Goal: Task Accomplishment & Management: Manage account settings

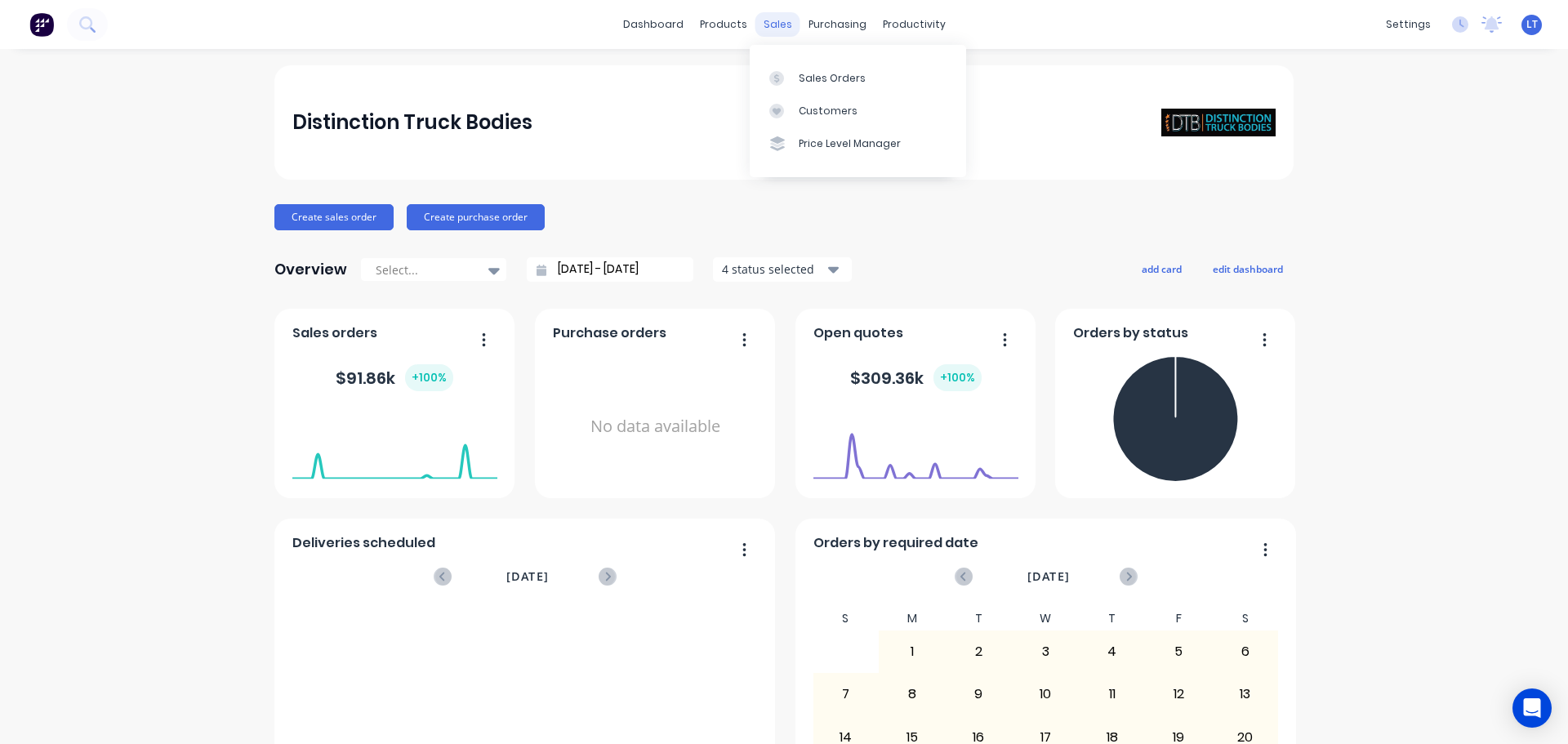
click at [773, 24] on div "sales" at bounding box center [778, 24] width 45 height 24
click at [805, 76] on div "Sales Orders" at bounding box center [831, 78] width 67 height 14
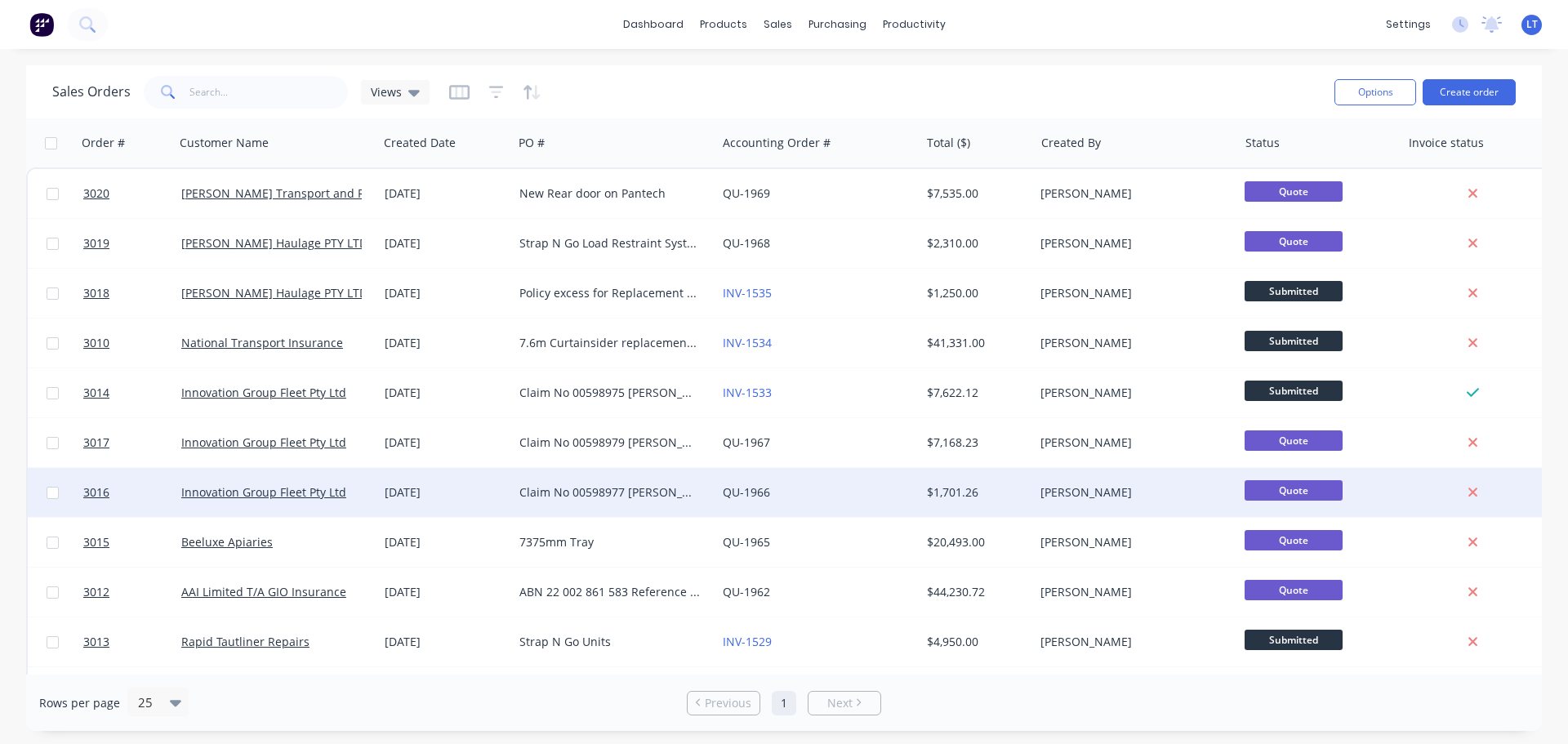
click at [525, 493] on div "Claim No 00598977 [PERSON_NAME] DN85QS Name is [PERSON_NAME] Policy no 32224079…" at bounding box center [610, 493] width 181 height 16
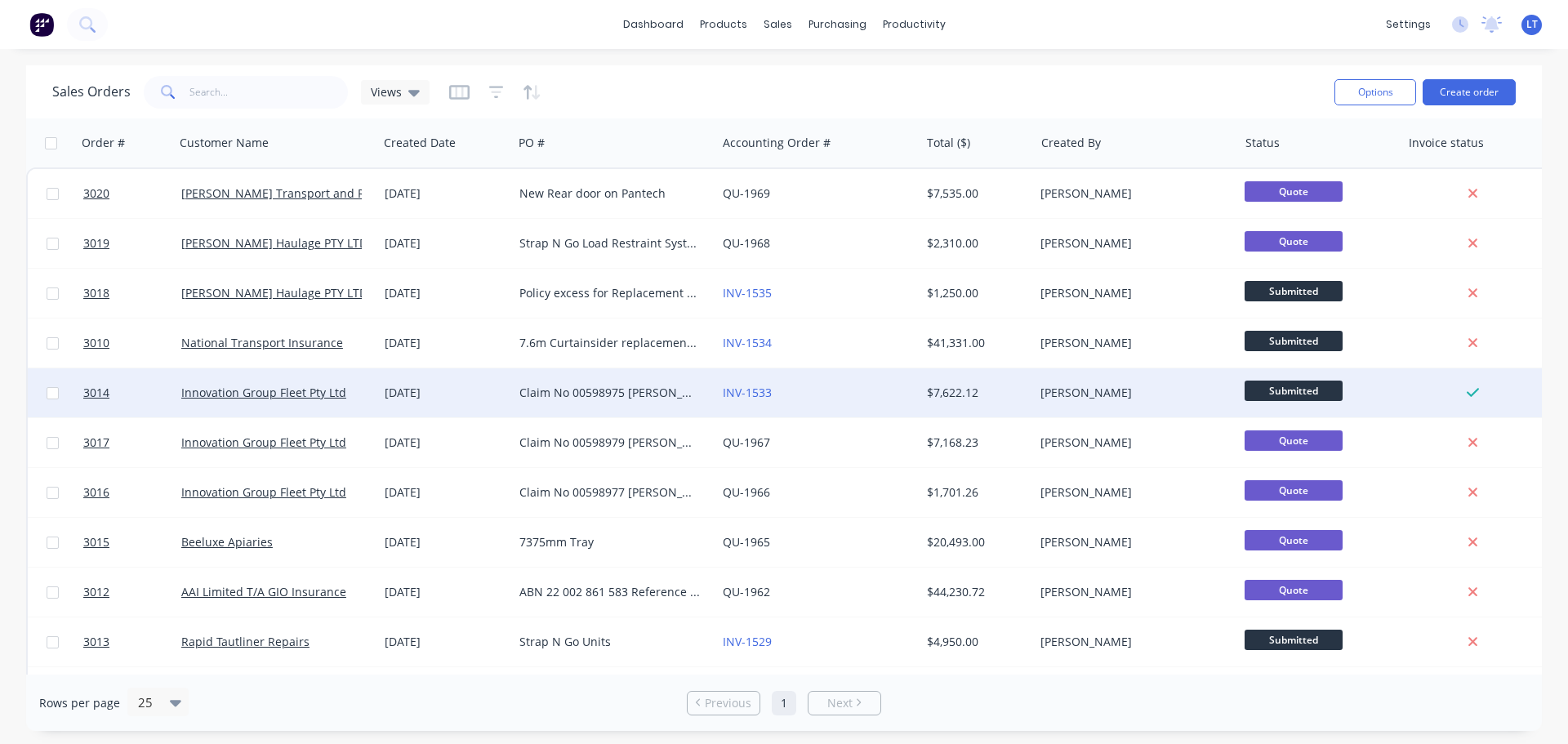
click at [537, 393] on div "Claim No 00598975 [PERSON_NAME] DC61QW Name is [PERSON_NAME] Policy no 32224079…" at bounding box center [610, 393] width 181 height 16
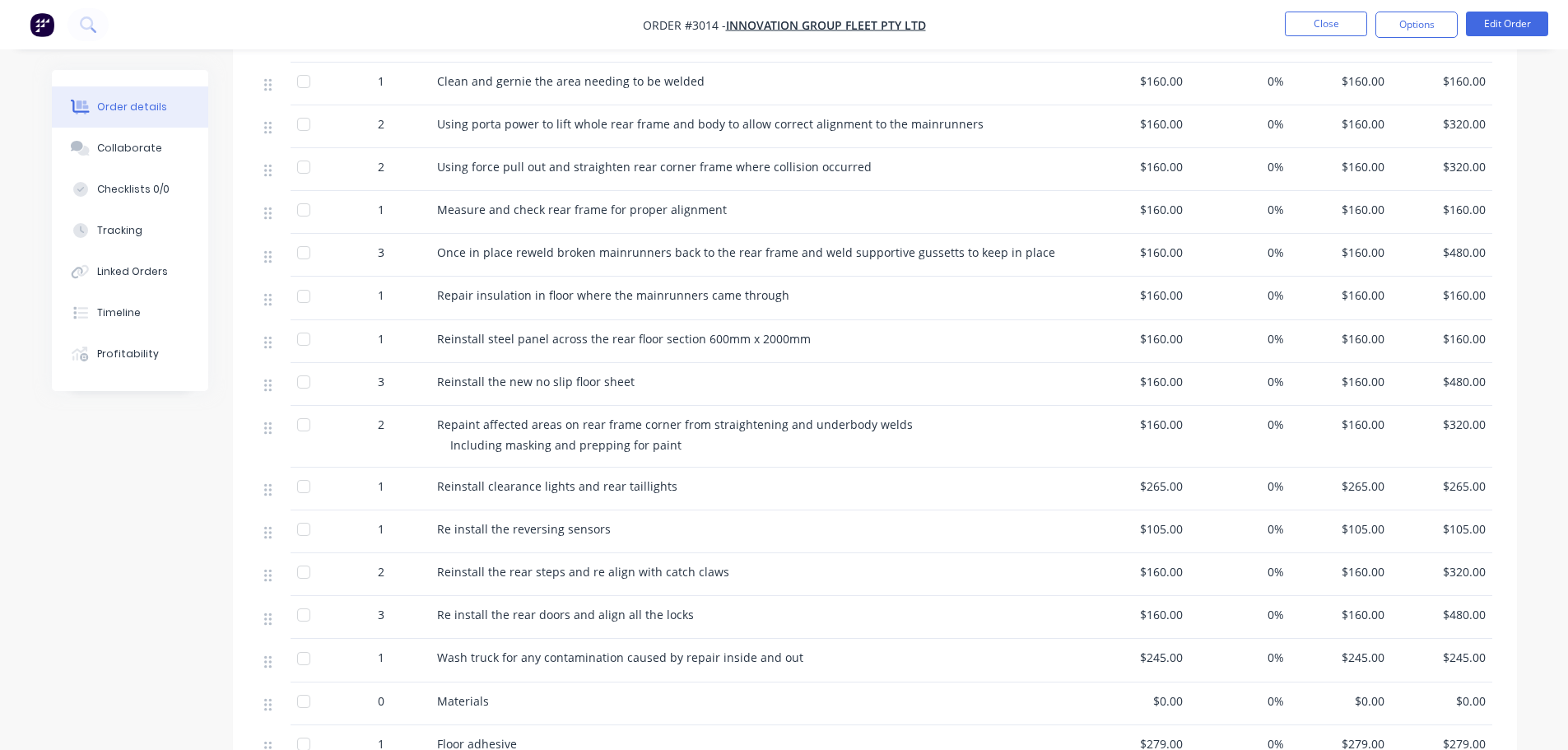
scroll to position [782, 0]
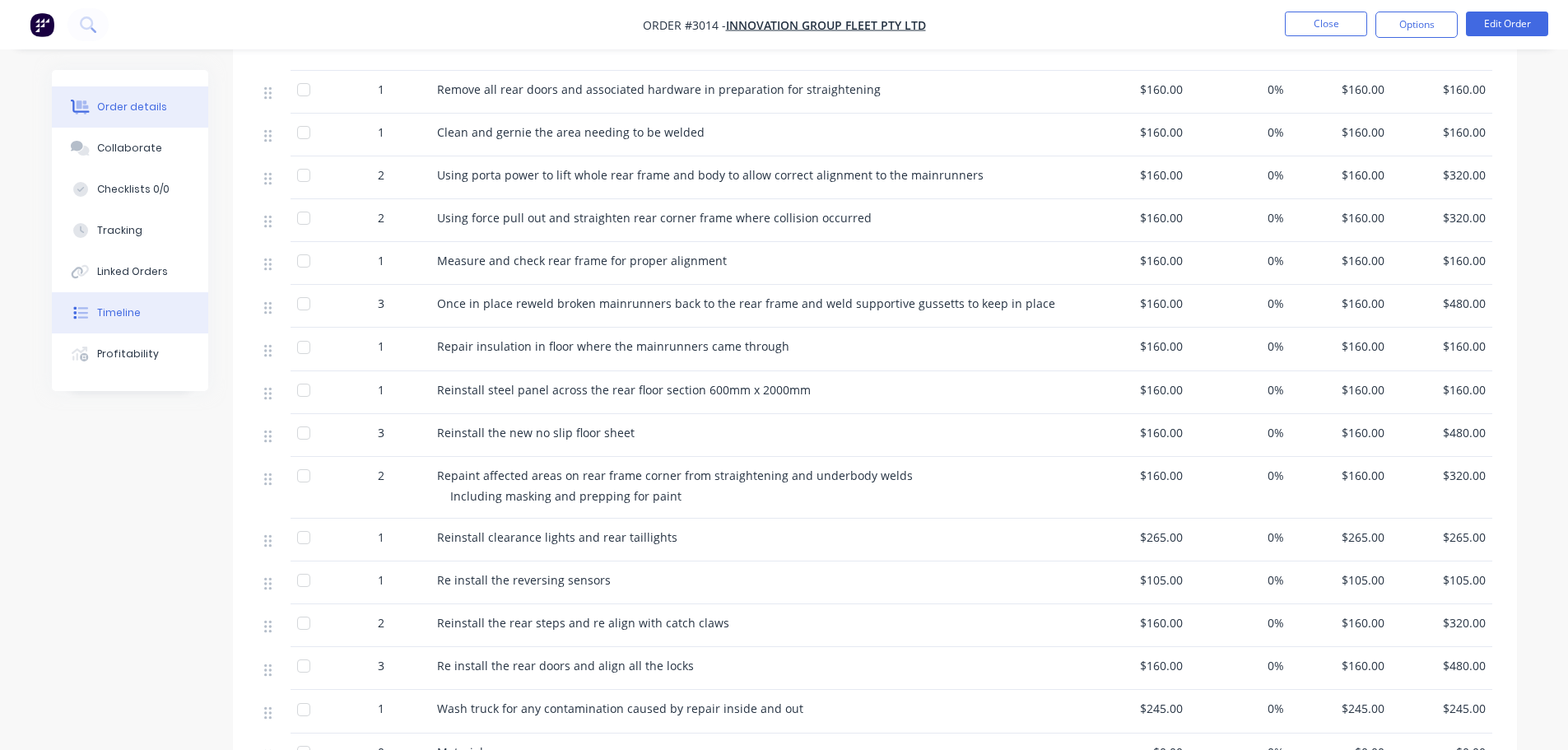
click at [108, 315] on div "Timeline" at bounding box center [119, 313] width 43 height 14
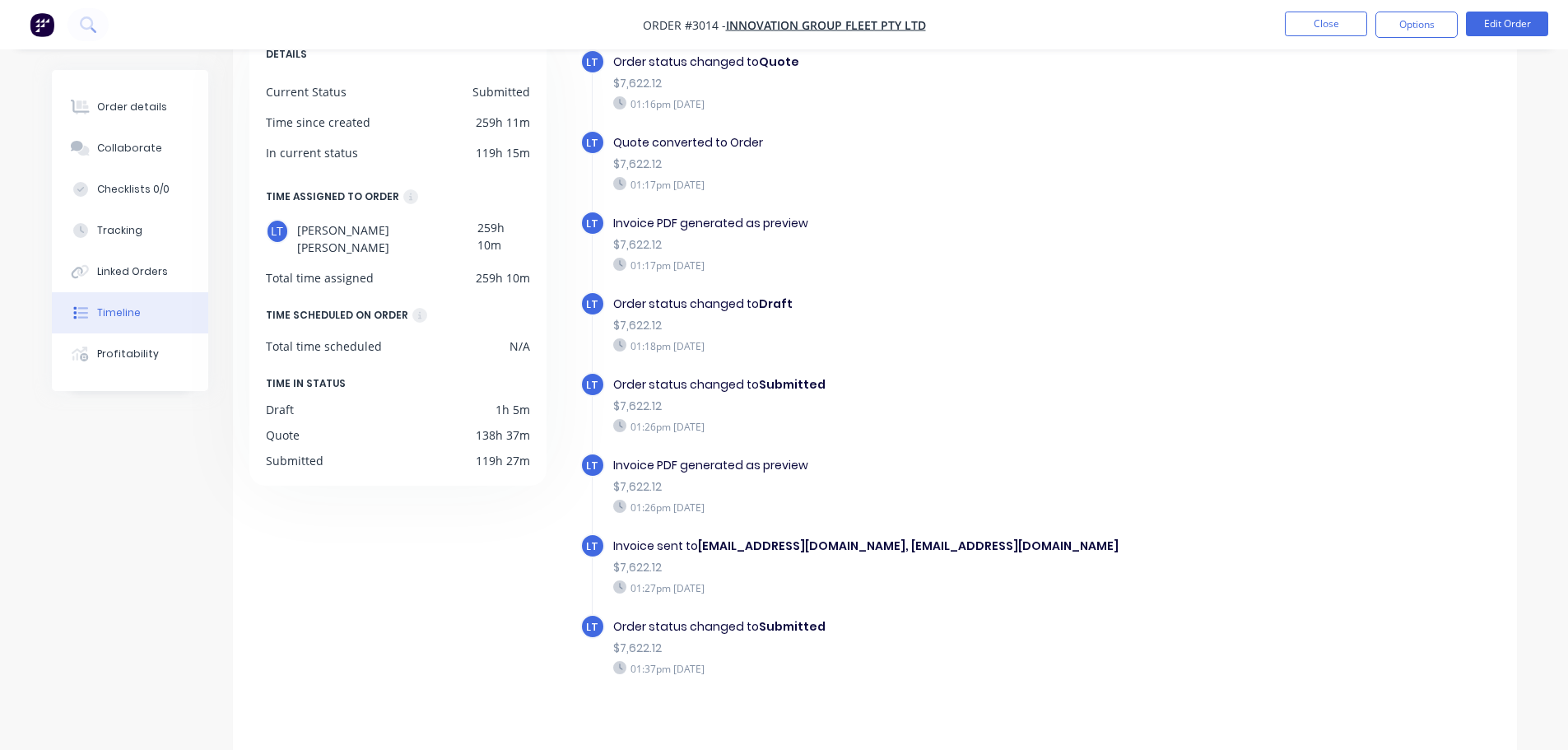
scroll to position [127, 0]
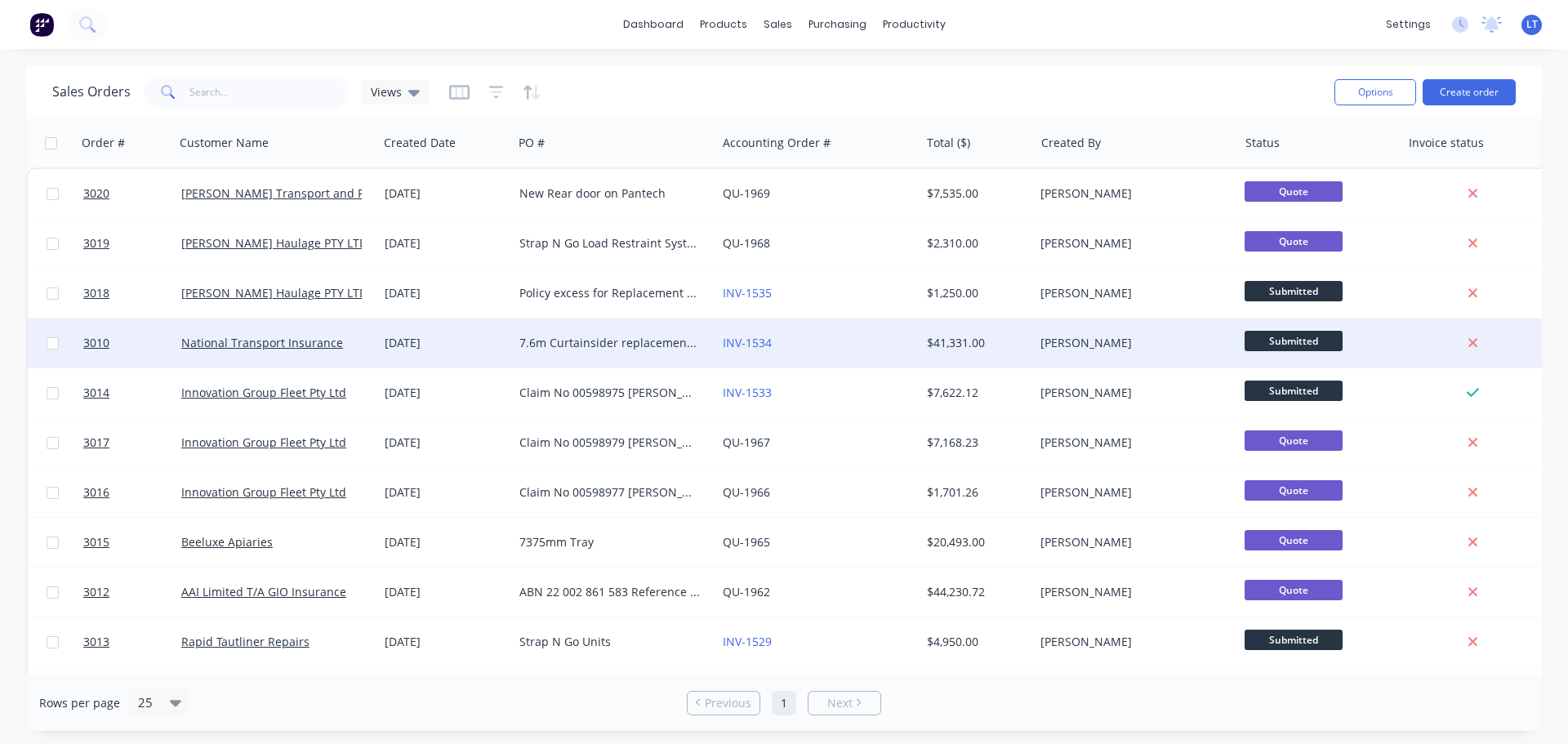
click at [551, 343] on div "7.6m Curtainsider replacement Claim no 537836 - 460782 [PERSON_NAME] Haulage" at bounding box center [610, 343] width 181 height 16
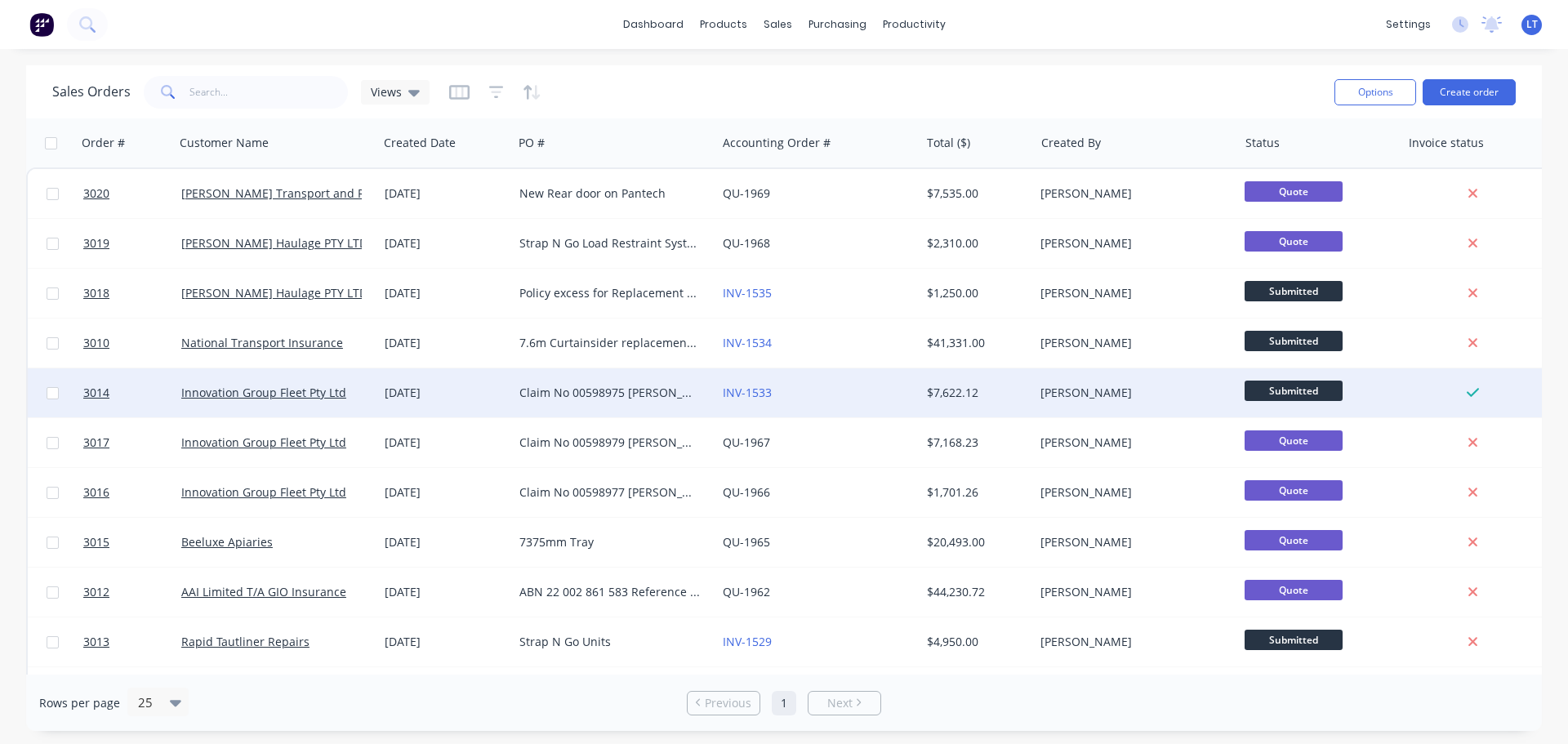
click at [569, 393] on div "Claim No 00598975 [PERSON_NAME] DC61QW Name is [PERSON_NAME] Policy no 32224079…" at bounding box center [610, 393] width 181 height 16
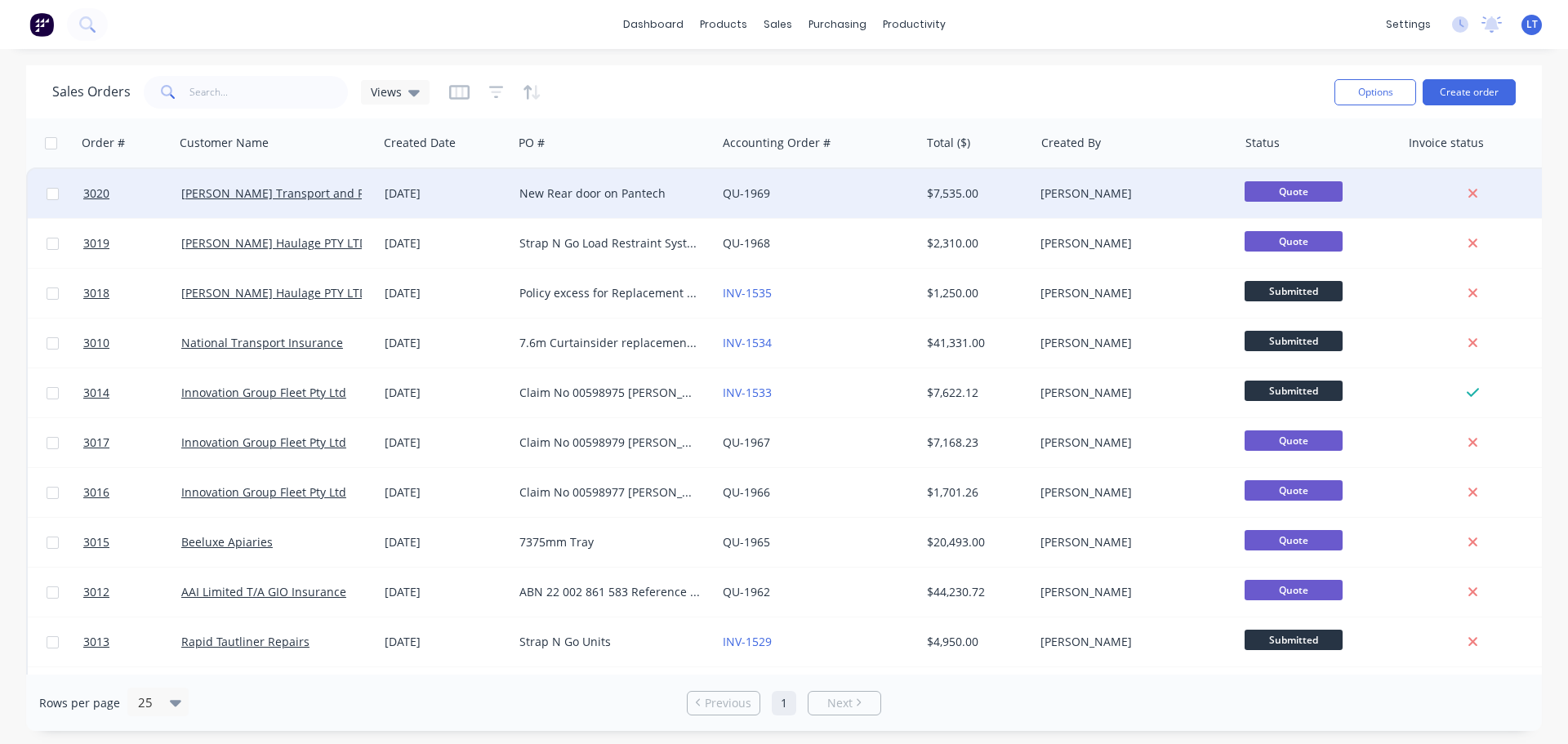
click at [543, 194] on div "New Rear door on Pantech" at bounding box center [610, 193] width 181 height 16
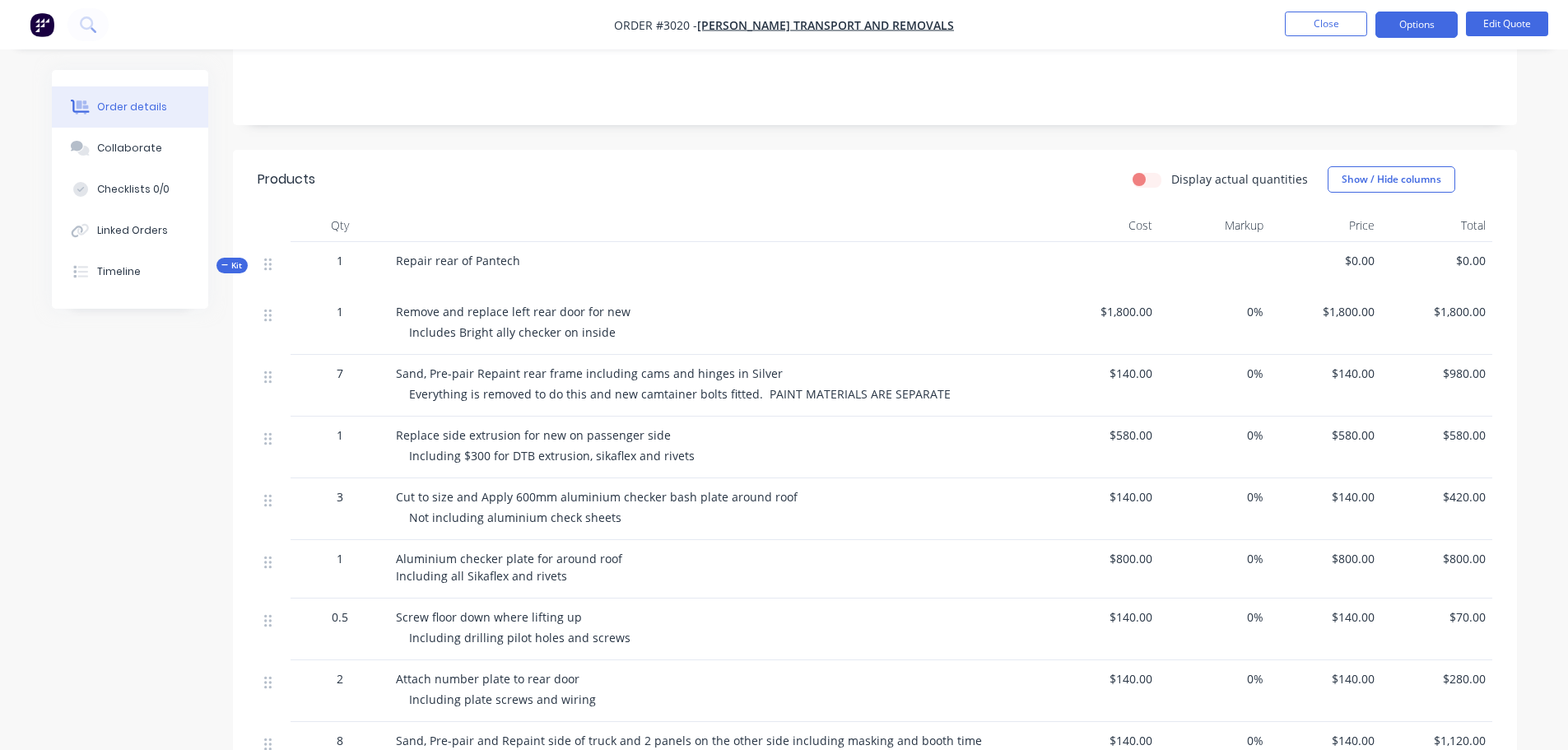
scroll to position [329, 0]
click at [1508, 16] on button "Edit Quote" at bounding box center [1507, 23] width 82 height 24
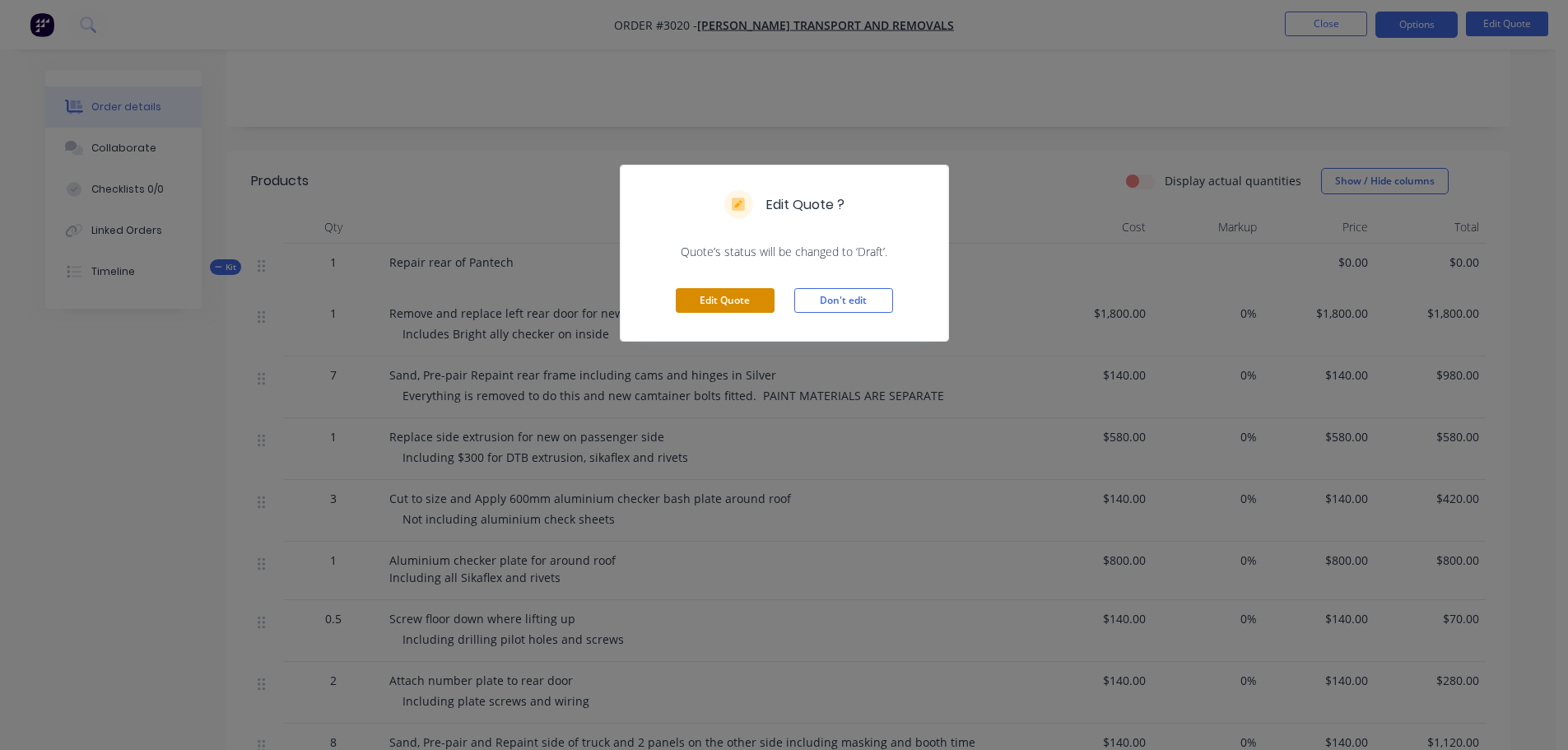
click at [704, 295] on button "Edit Quote" at bounding box center [725, 300] width 99 height 24
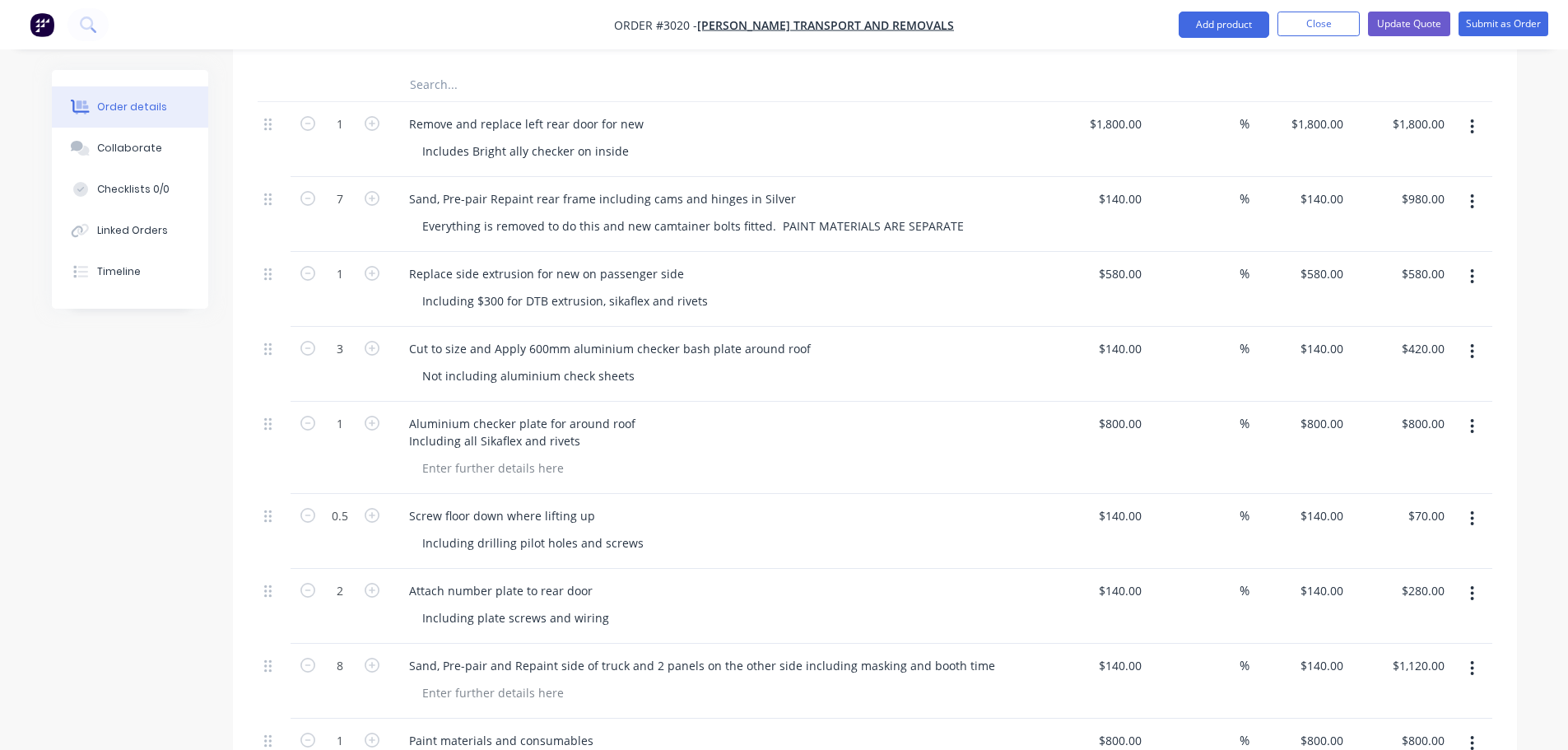
scroll to position [494, 0]
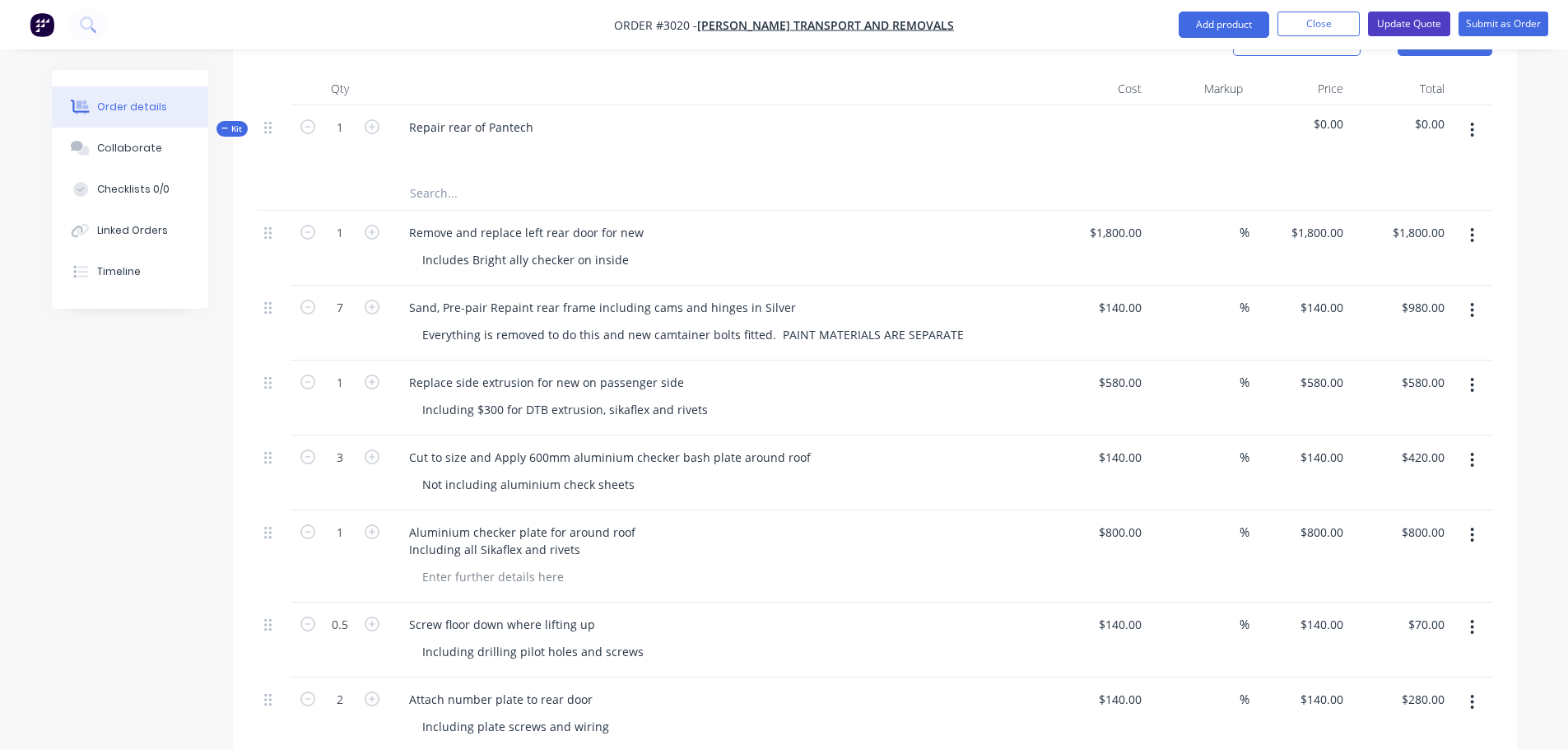
click at [1408, 19] on button "Update Quote" at bounding box center [1408, 23] width 82 height 24
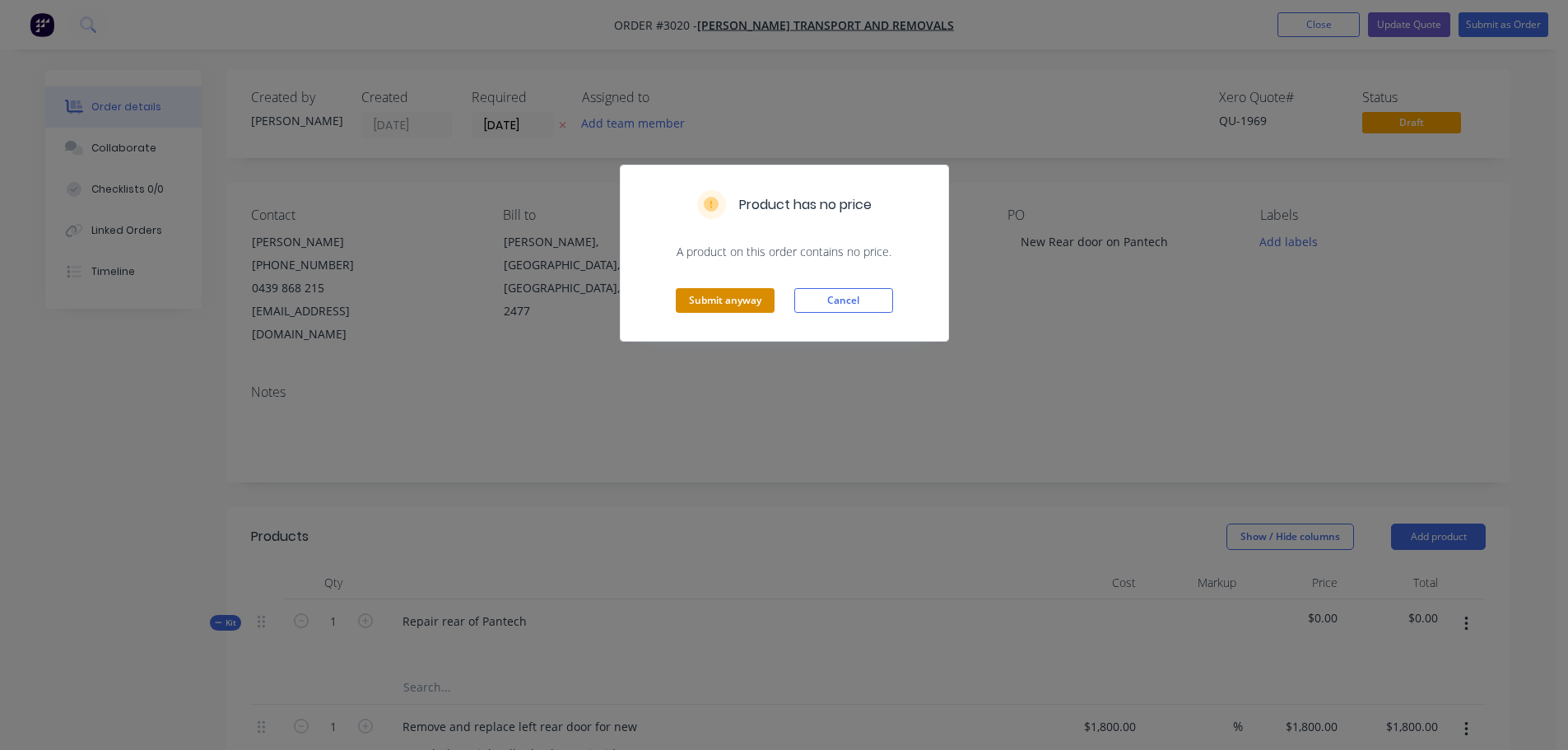
click at [718, 298] on button "Submit anyway" at bounding box center [725, 300] width 99 height 24
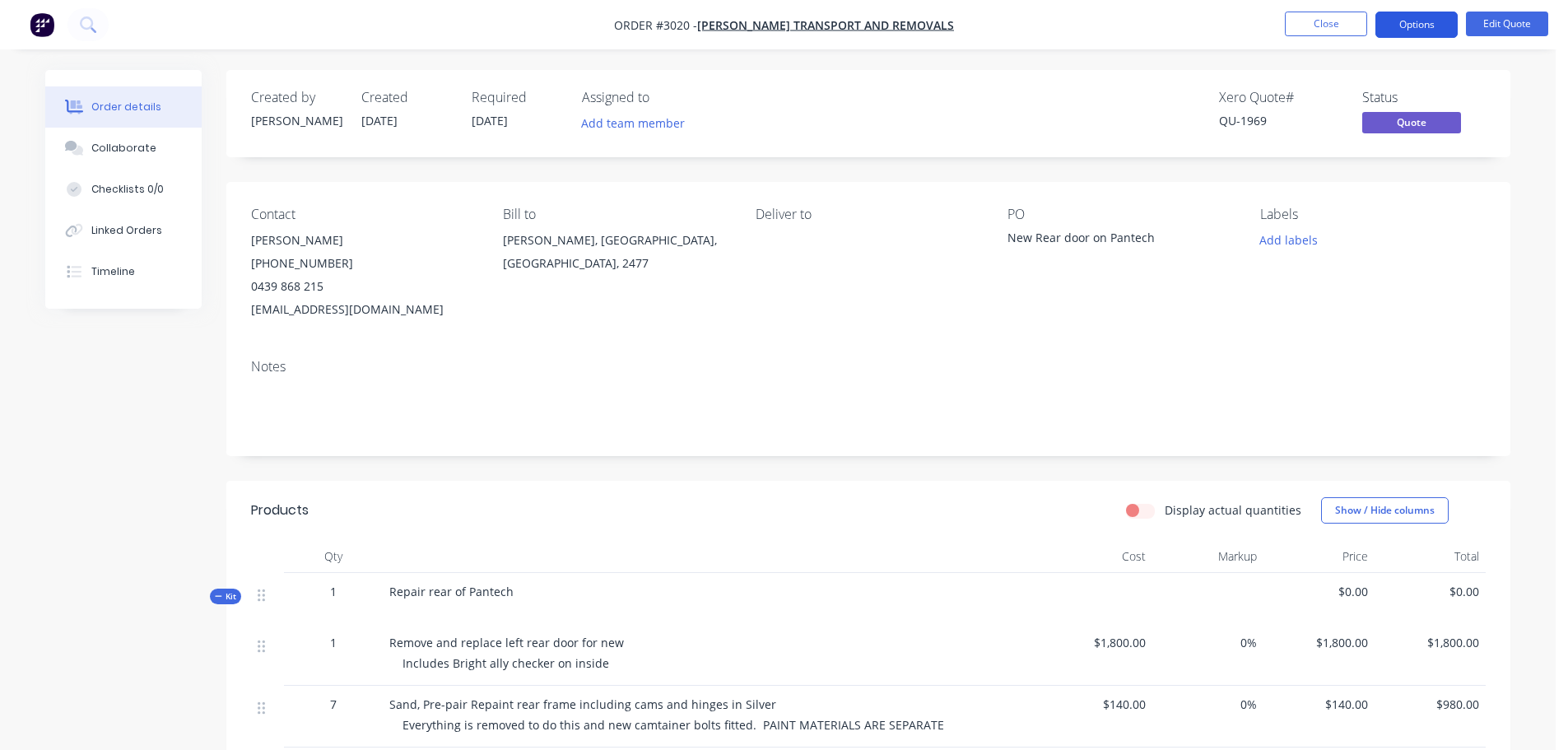
click at [1418, 23] on button "Options" at bounding box center [1417, 24] width 82 height 26
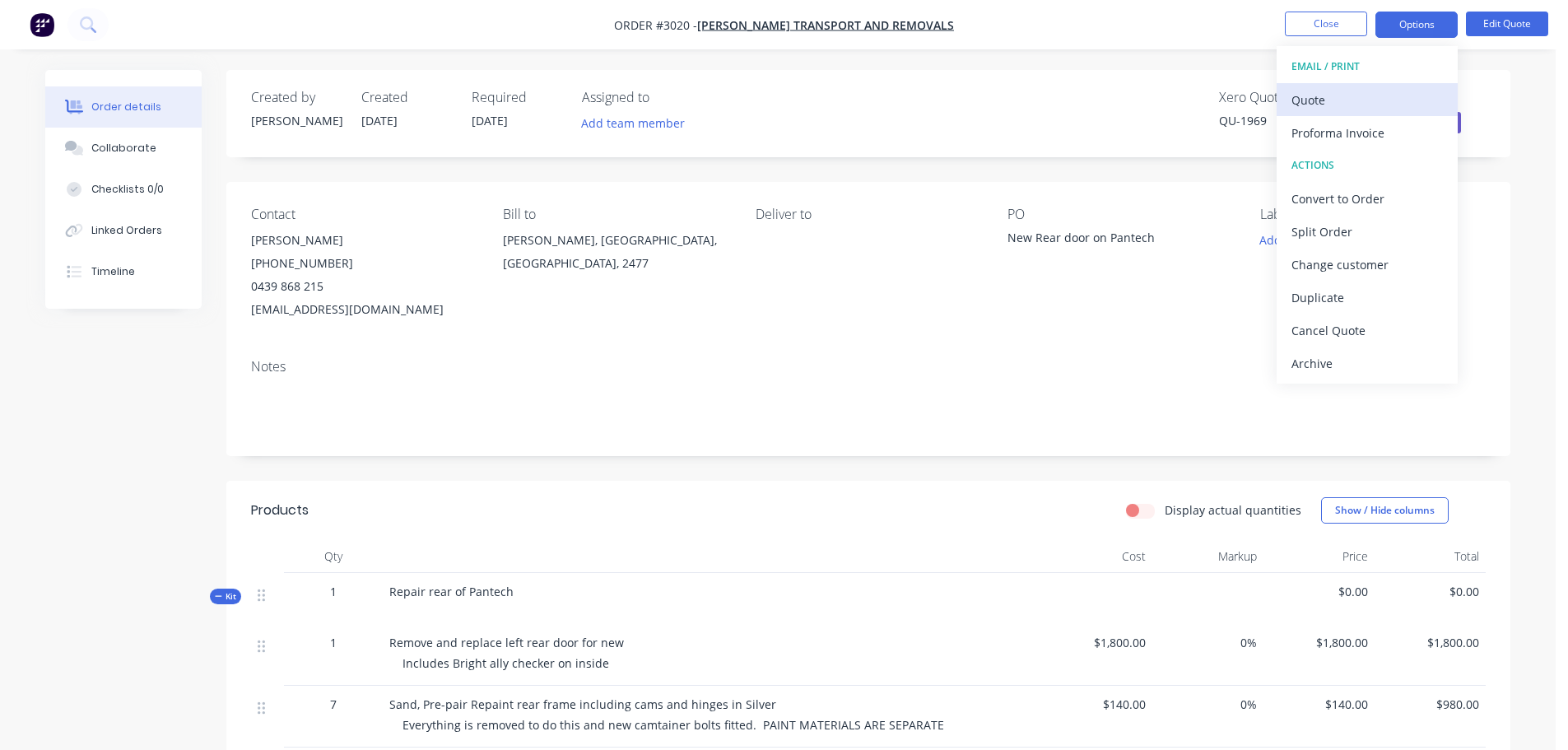
click at [1308, 97] on div "Quote" at bounding box center [1367, 100] width 151 height 23
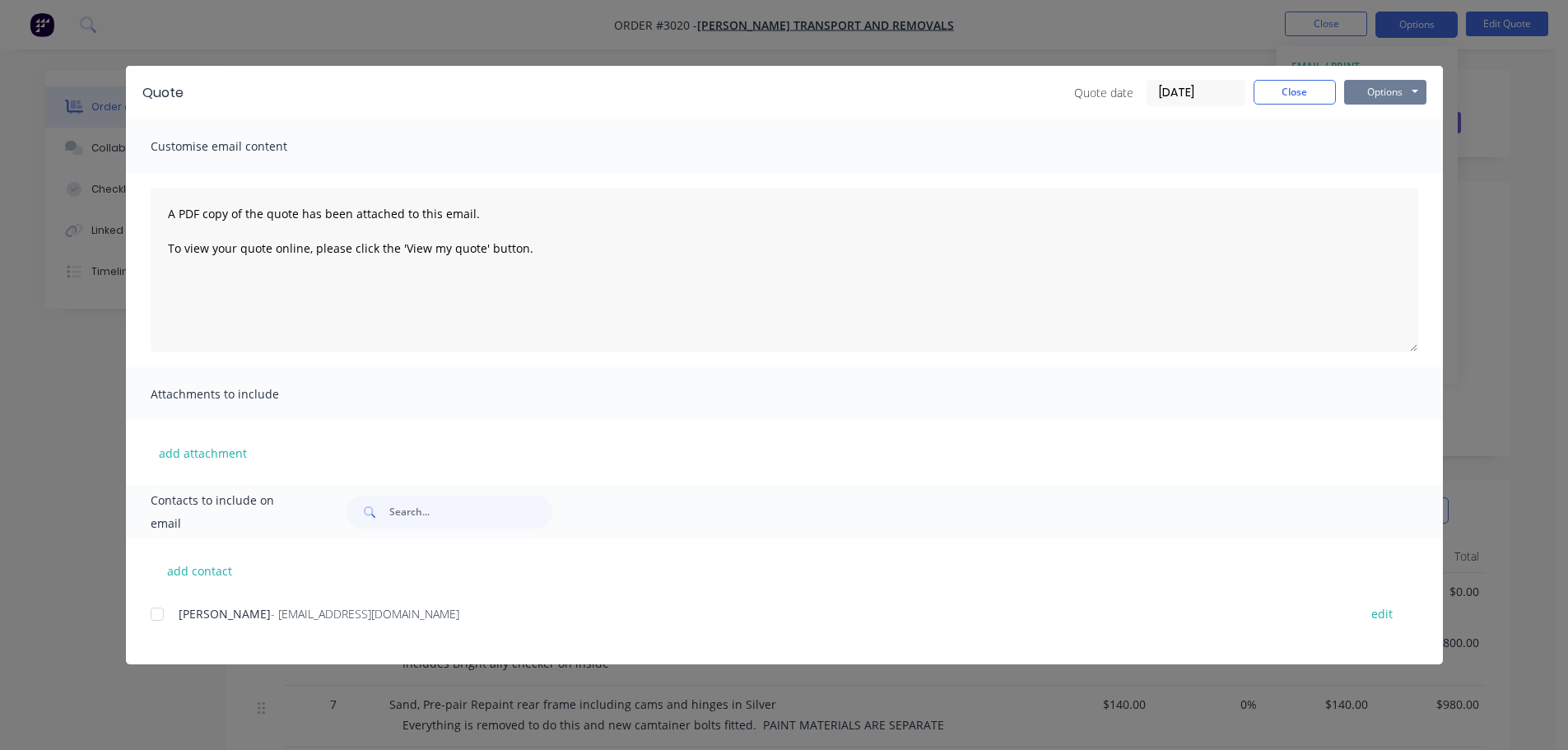
click at [1396, 87] on button "Options" at bounding box center [1385, 92] width 82 height 24
click at [1378, 125] on button "Preview" at bounding box center [1397, 122] width 105 height 27
click at [1290, 90] on button "Close" at bounding box center [1294, 92] width 82 height 24
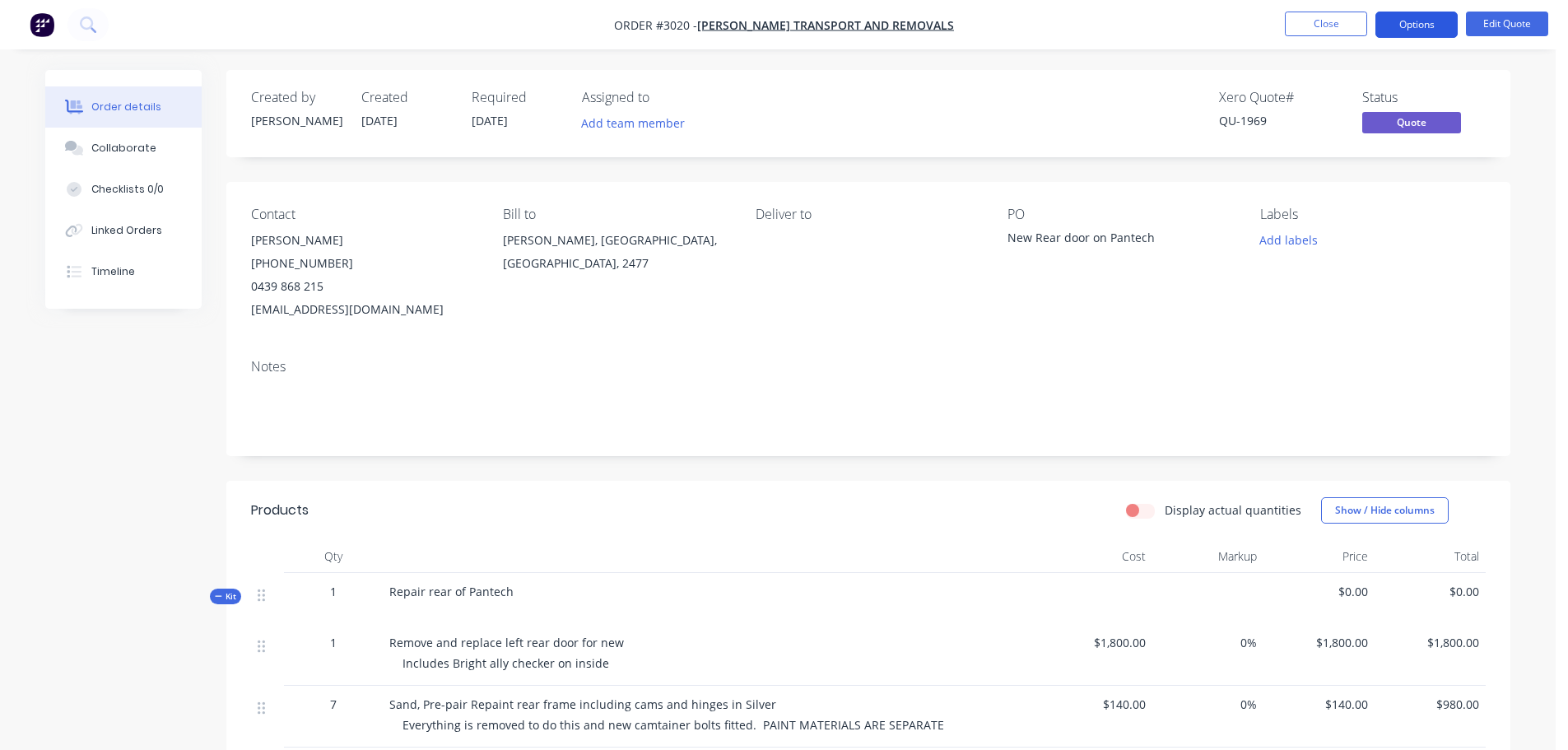
click at [1420, 20] on button "Options" at bounding box center [1417, 24] width 82 height 26
click at [859, 262] on div "Deliver to" at bounding box center [869, 263] width 225 height 114
click at [1413, 122] on span "Quote" at bounding box center [1412, 122] width 99 height 21
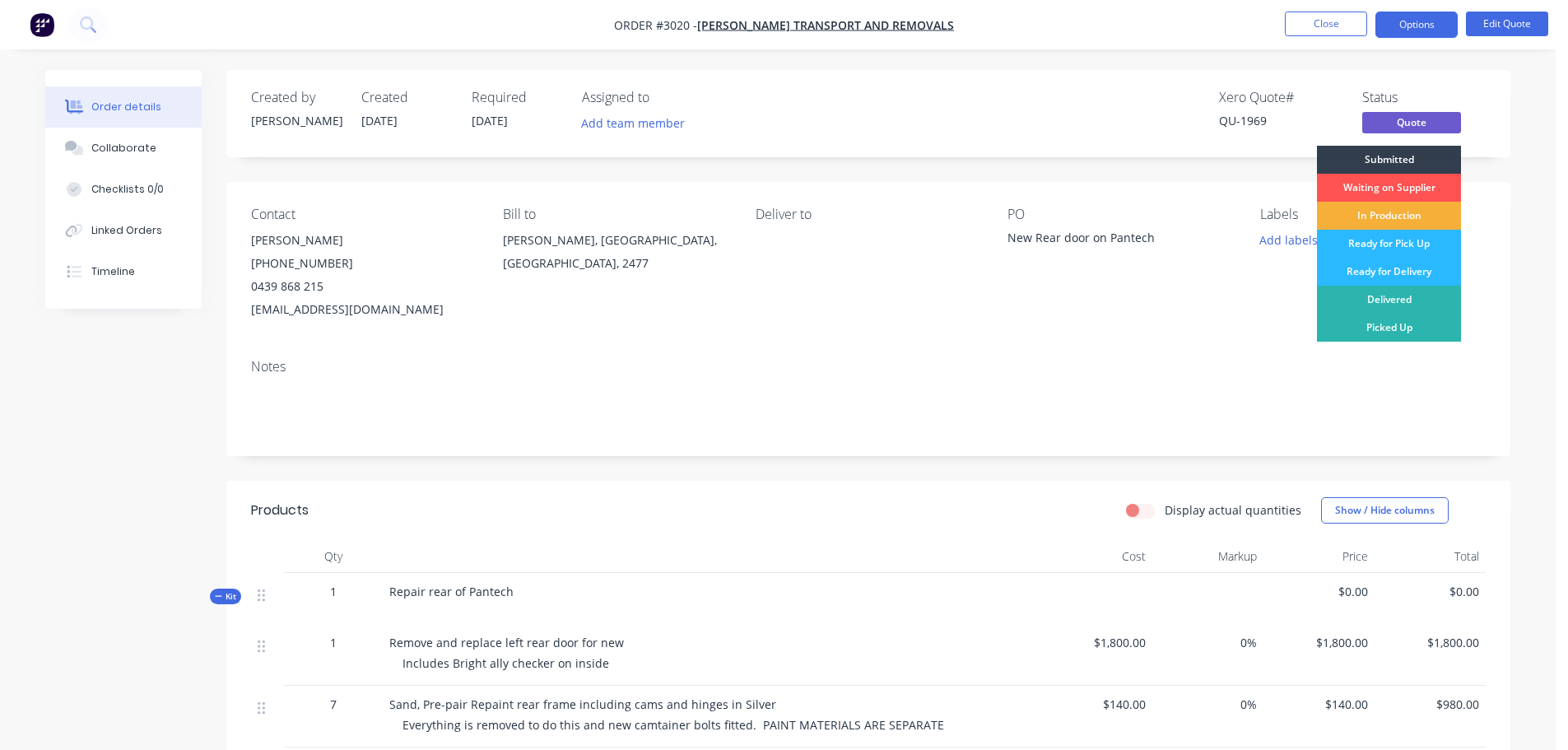
click at [975, 127] on div "Xero Quote # QU-1969 Status Quote Submitted Waiting on Supplier In Production R…" at bounding box center [1117, 114] width 739 height 48
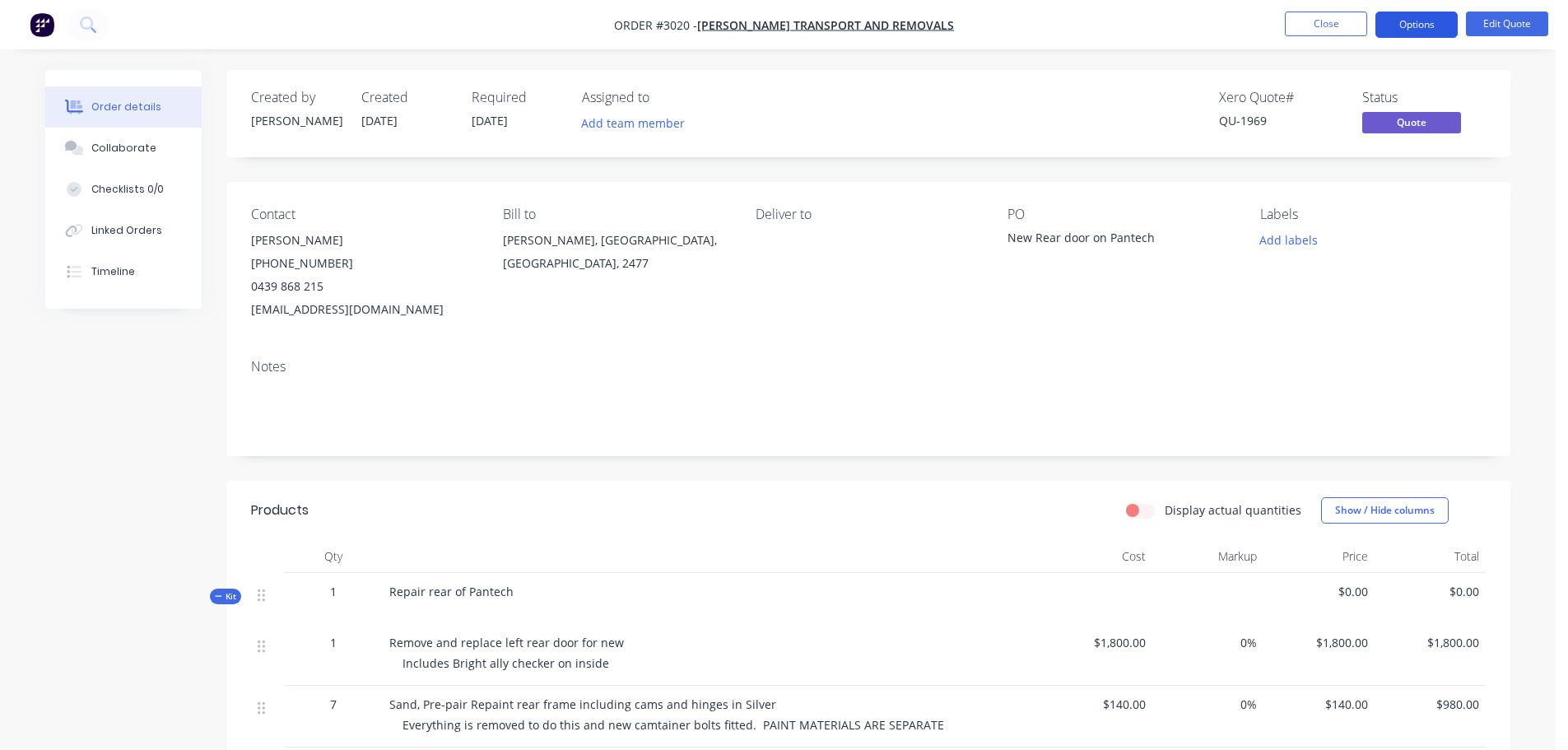
click at [1420, 21] on button "Options" at bounding box center [1417, 24] width 82 height 26
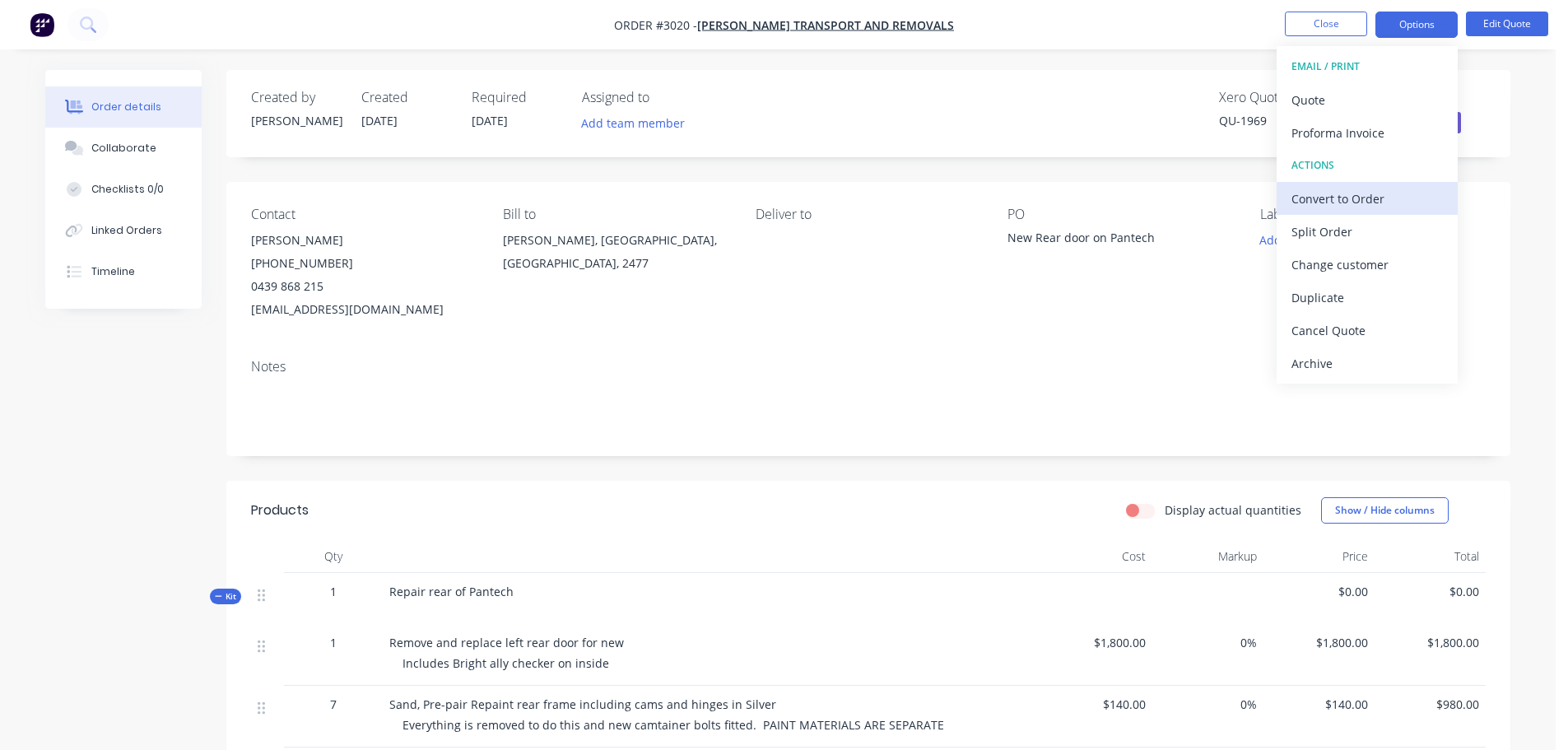
click at [1336, 195] on div "Convert to Order" at bounding box center [1367, 198] width 151 height 23
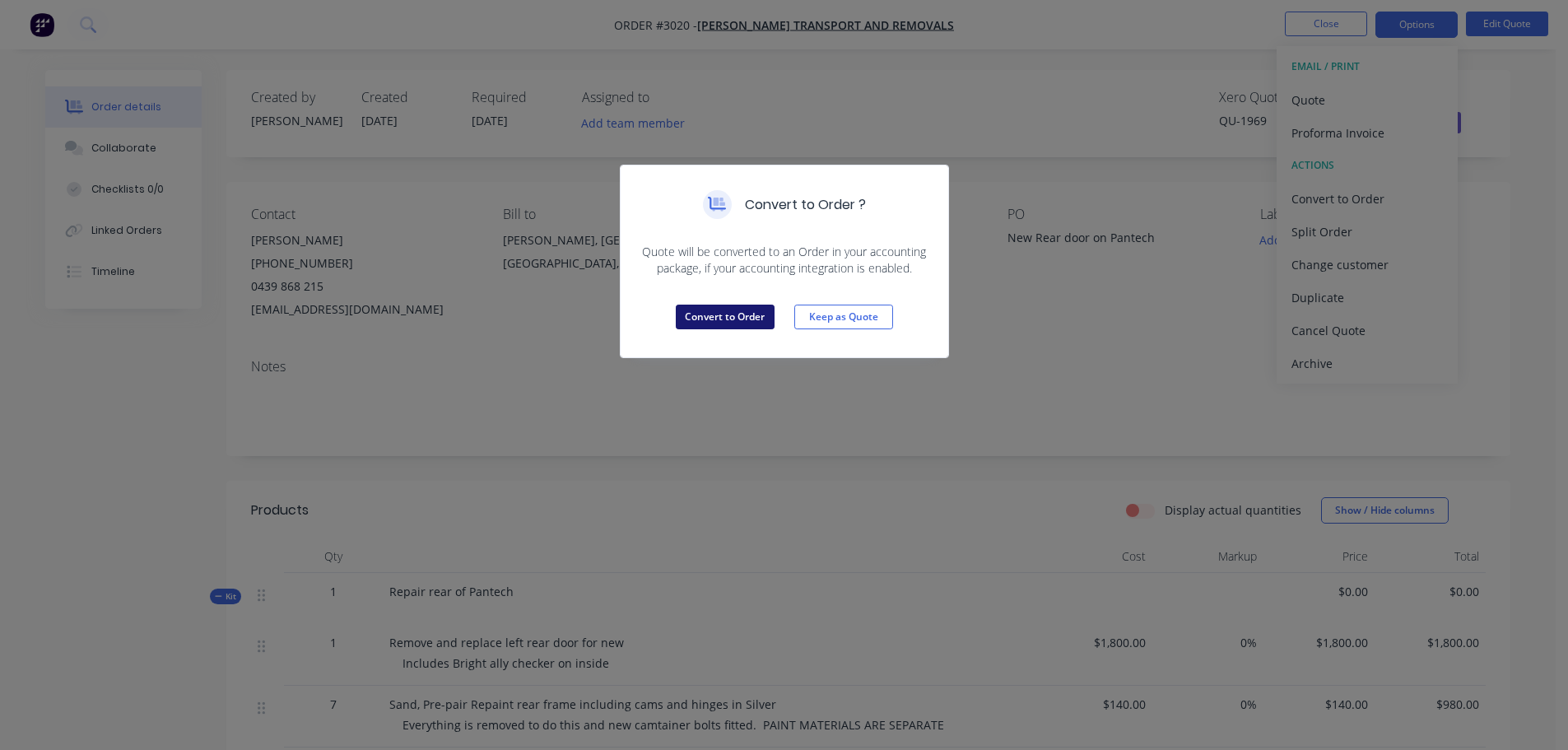
click at [716, 319] on button "Convert to Order" at bounding box center [725, 316] width 99 height 24
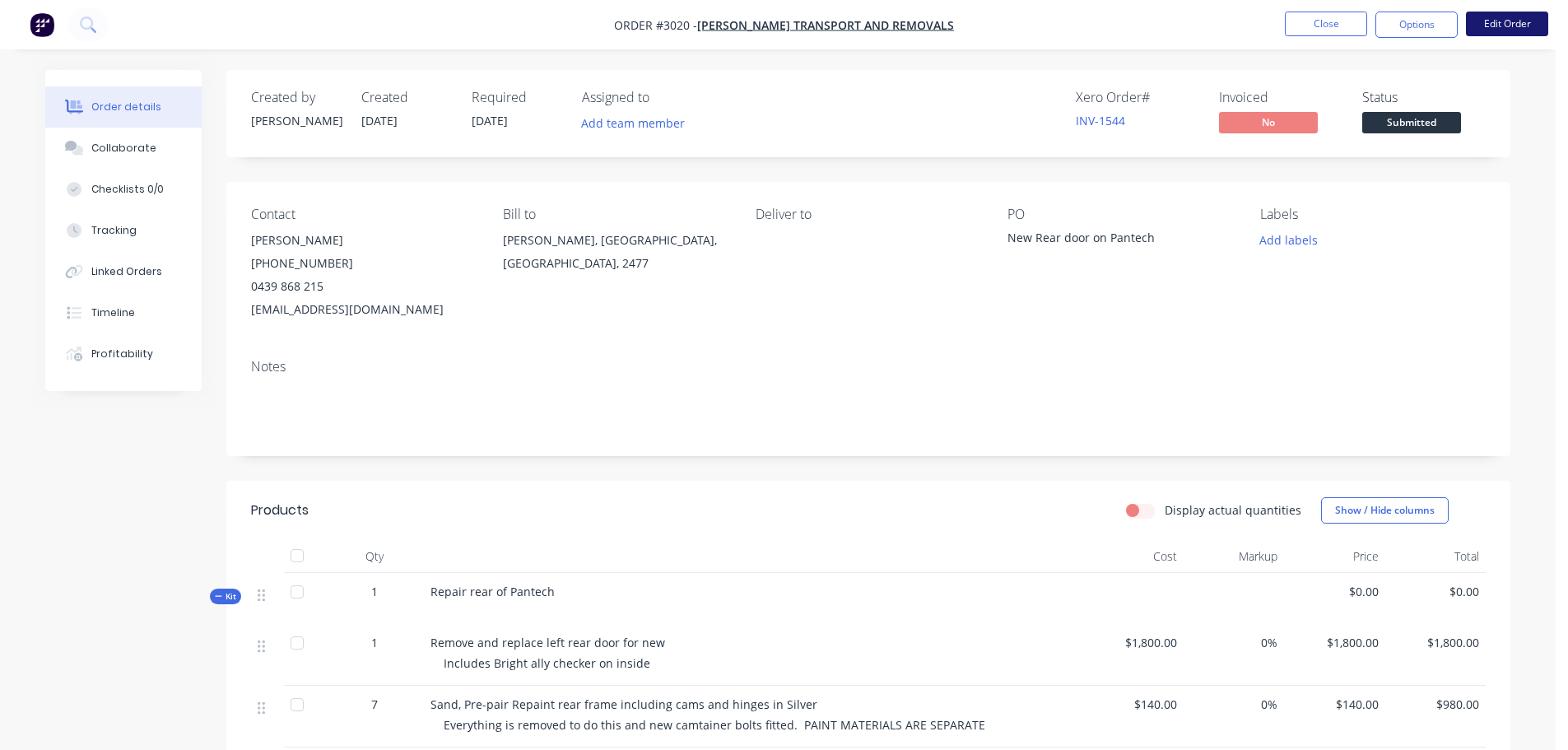
click at [1500, 23] on button "Edit Order" at bounding box center [1507, 23] width 82 height 24
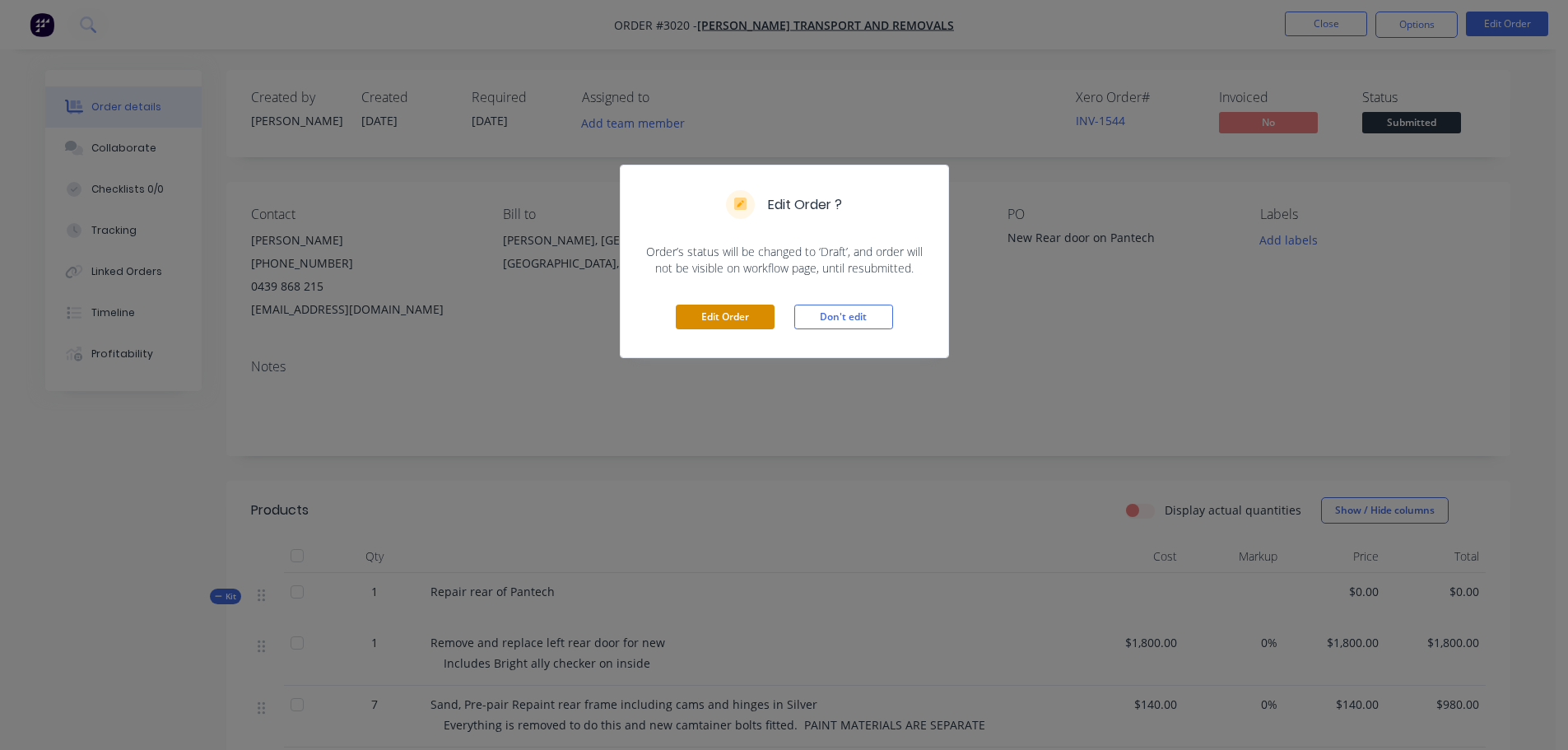
click at [710, 318] on button "Edit Order" at bounding box center [725, 316] width 99 height 24
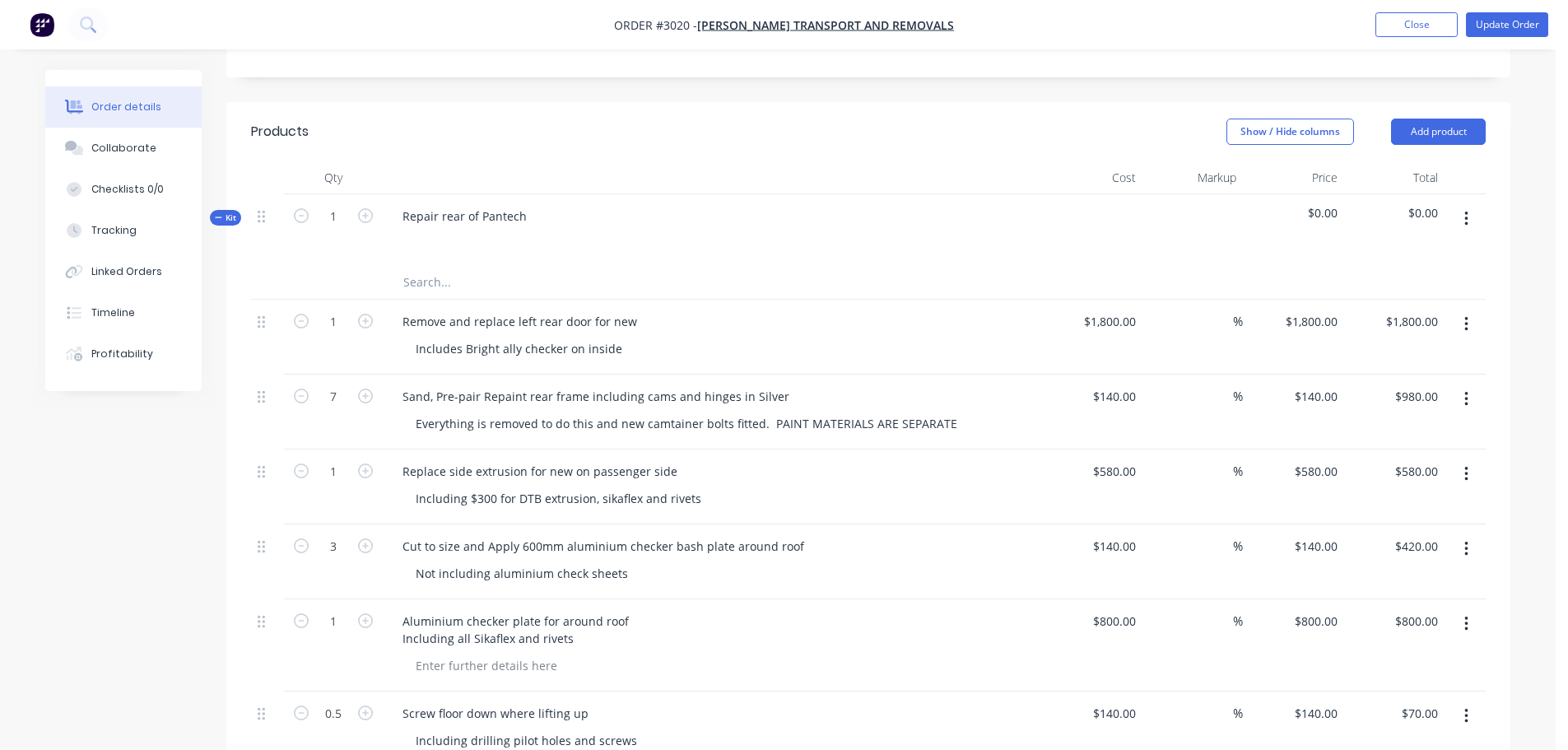
scroll to position [412, 0]
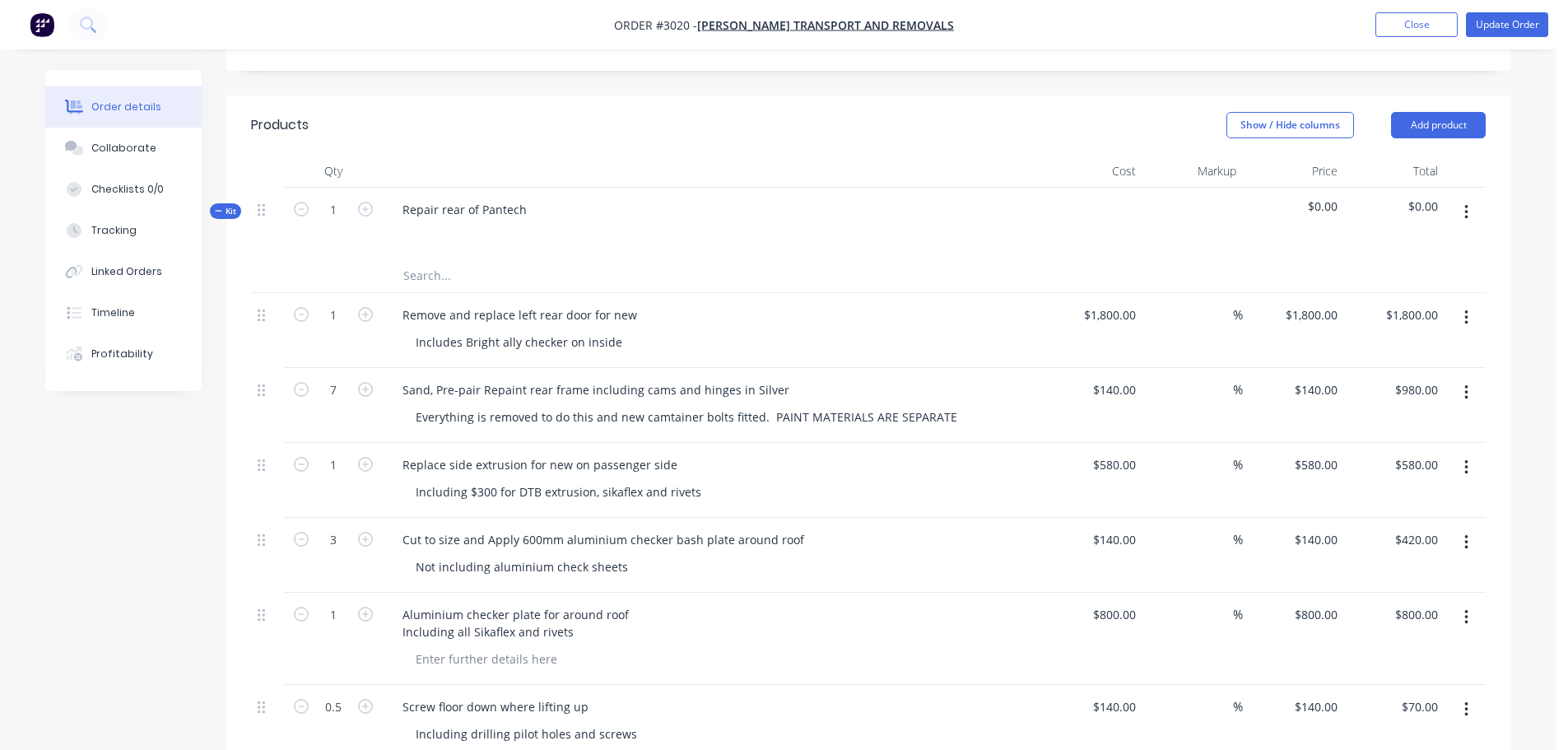
click at [1467, 534] on icon "button" at bounding box center [1466, 543] width 5 height 18
click at [1357, 672] on div "Delete" at bounding box center [1408, 684] width 127 height 23
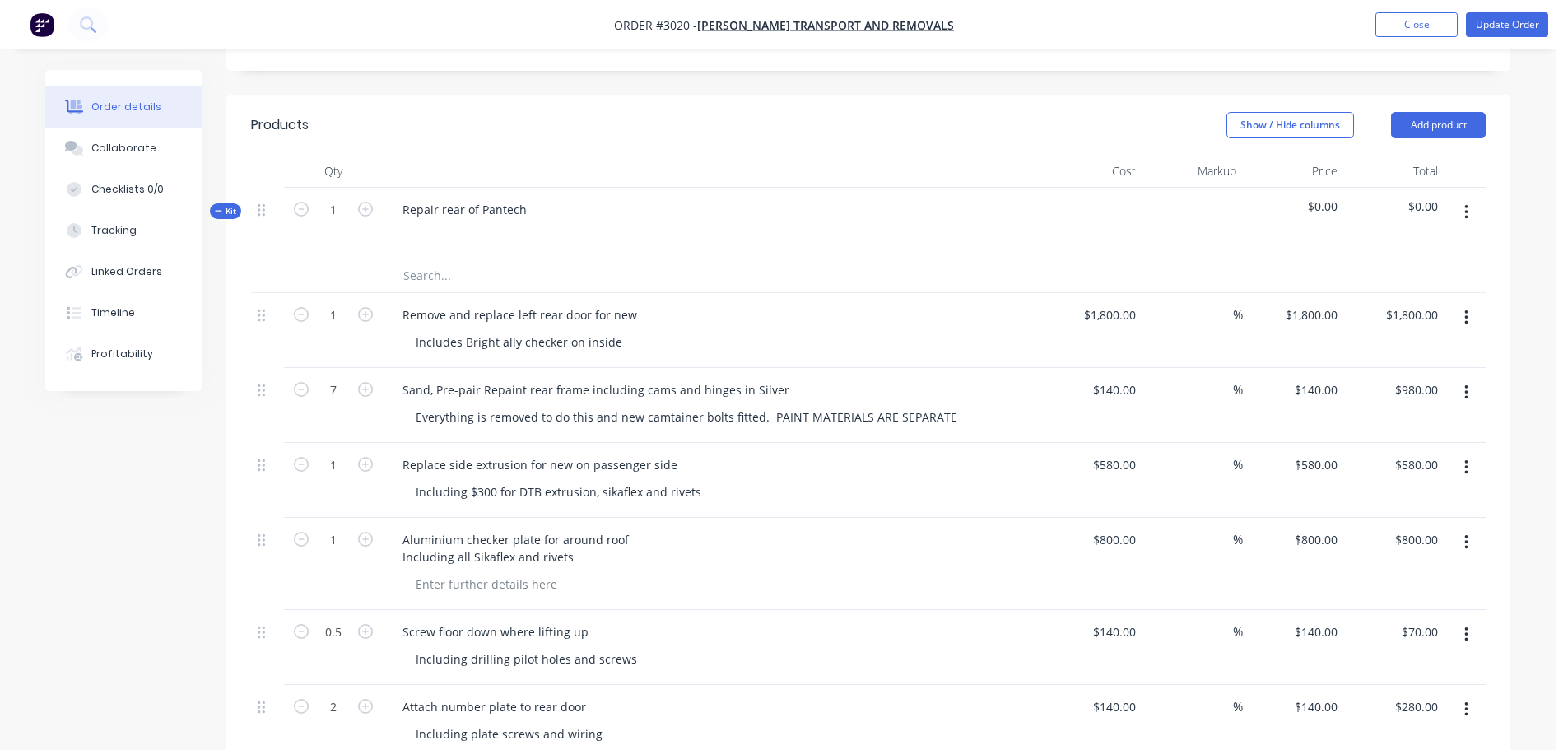
click at [1466, 534] on icon "button" at bounding box center [1466, 543] width 5 height 18
click at [1369, 672] on div "Delete" at bounding box center [1408, 684] width 127 height 23
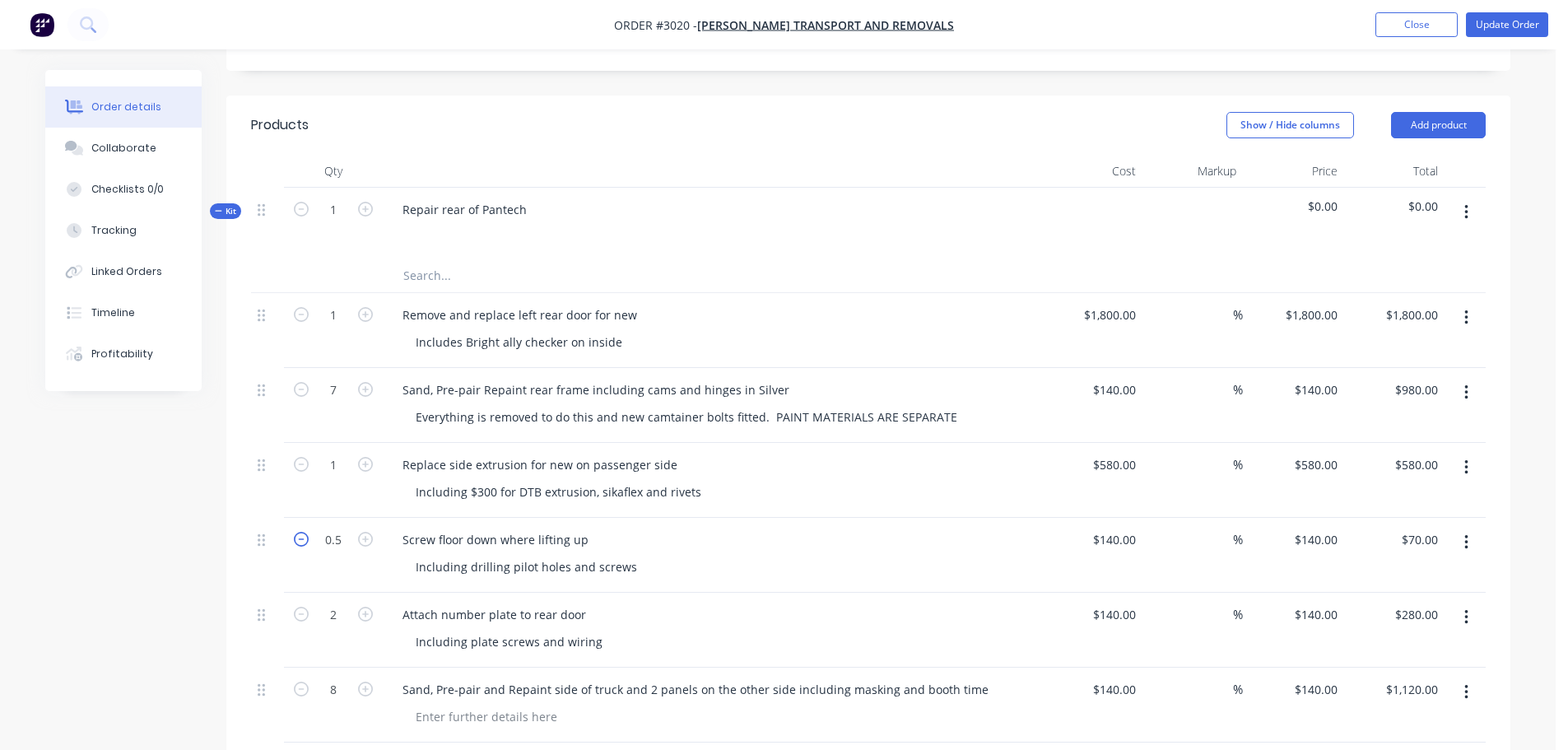
click at [298, 532] on icon "button" at bounding box center [301, 539] width 14 height 14
click at [1133, 528] on input "140" at bounding box center [1117, 540] width 51 height 23
type input "$0.00"
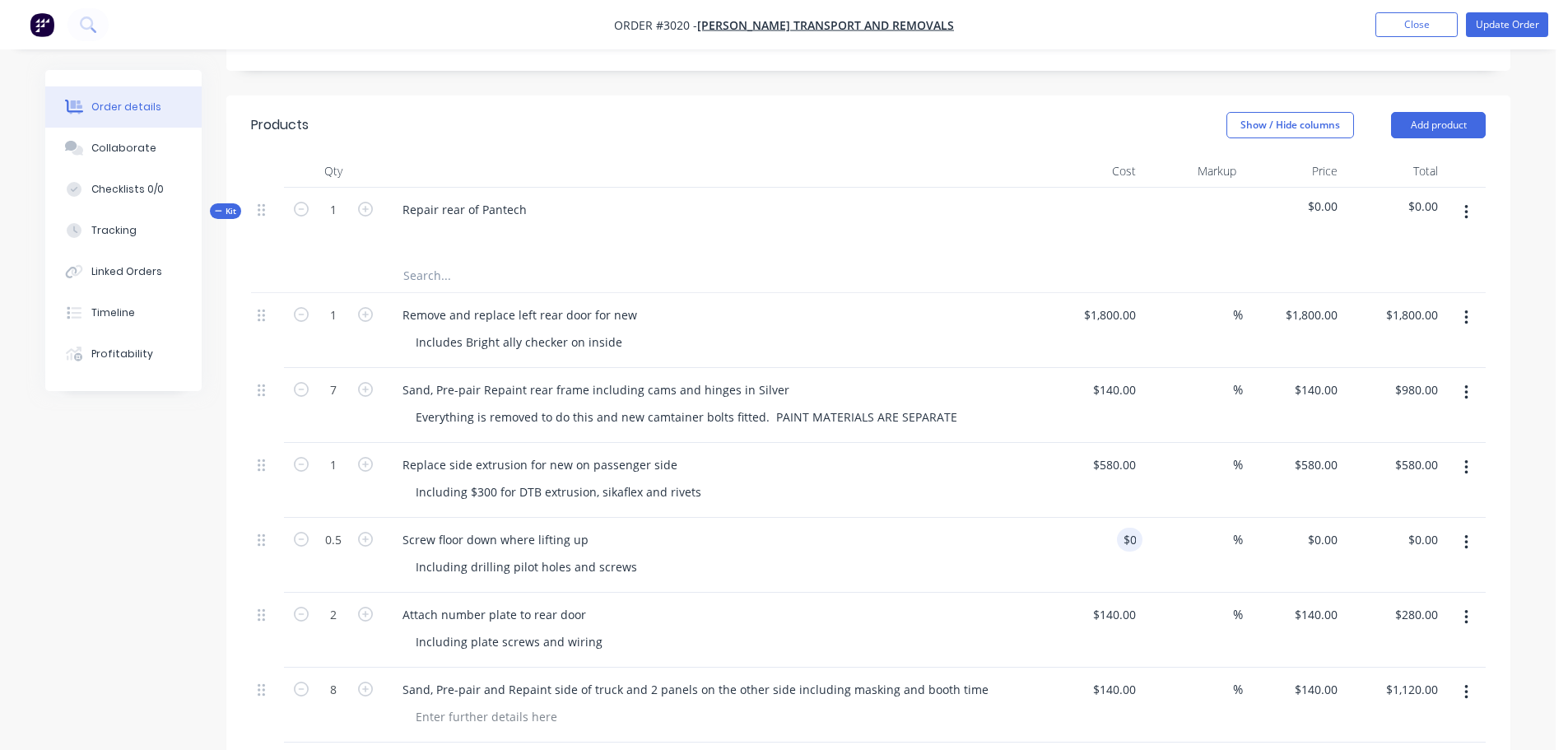
click at [990, 529] on div "Screw floor down where lifting up Including drilling pilot holes and screws" at bounding box center [712, 555] width 659 height 75
type input "0"
click at [449, 528] on div "Screw floor down where lifting up" at bounding box center [496, 540] width 213 height 23
click at [1467, 610] on icon "button" at bounding box center [1466, 617] width 4 height 14
click at [1358, 748] on div "Delete" at bounding box center [1408, 760] width 127 height 23
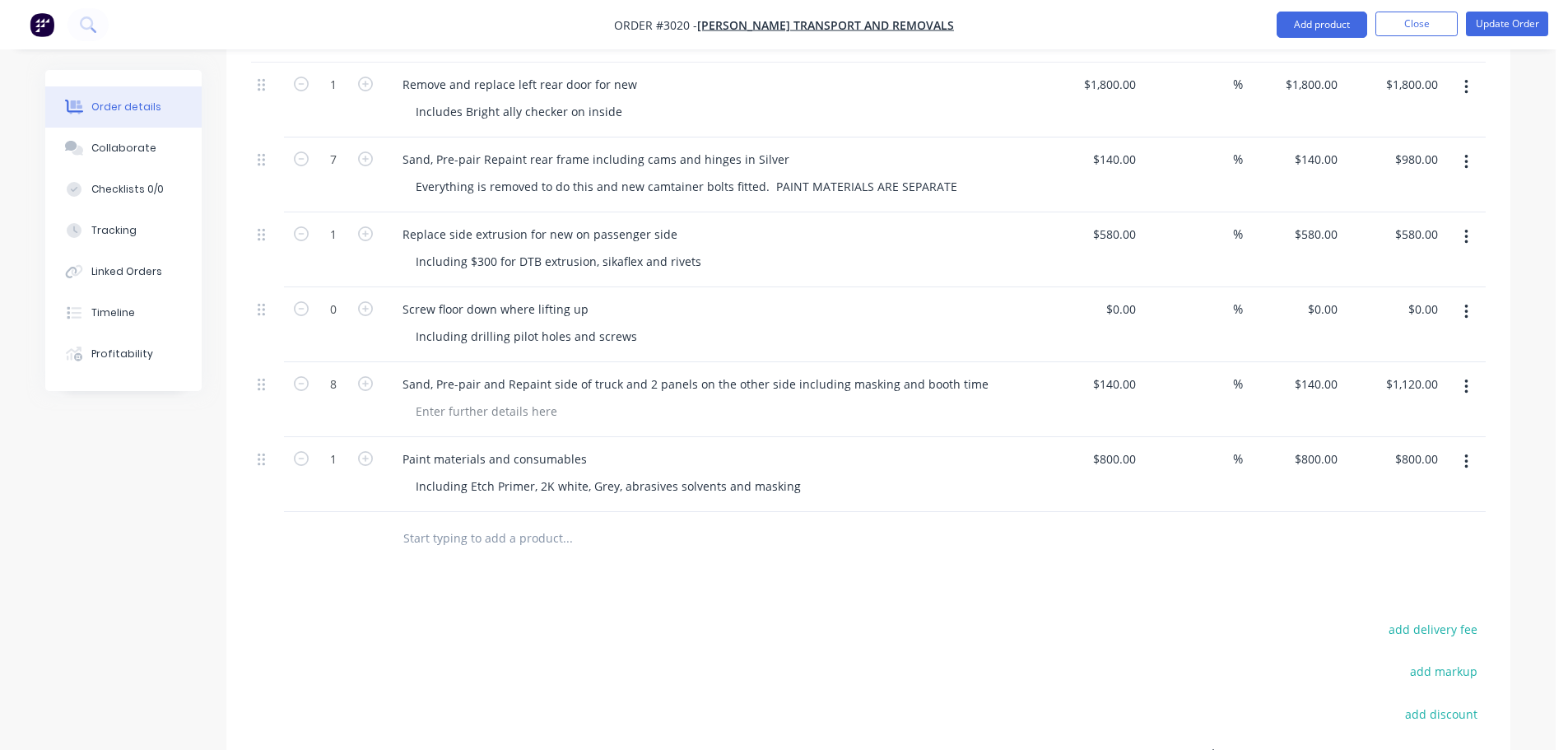
scroll to position [659, 0]
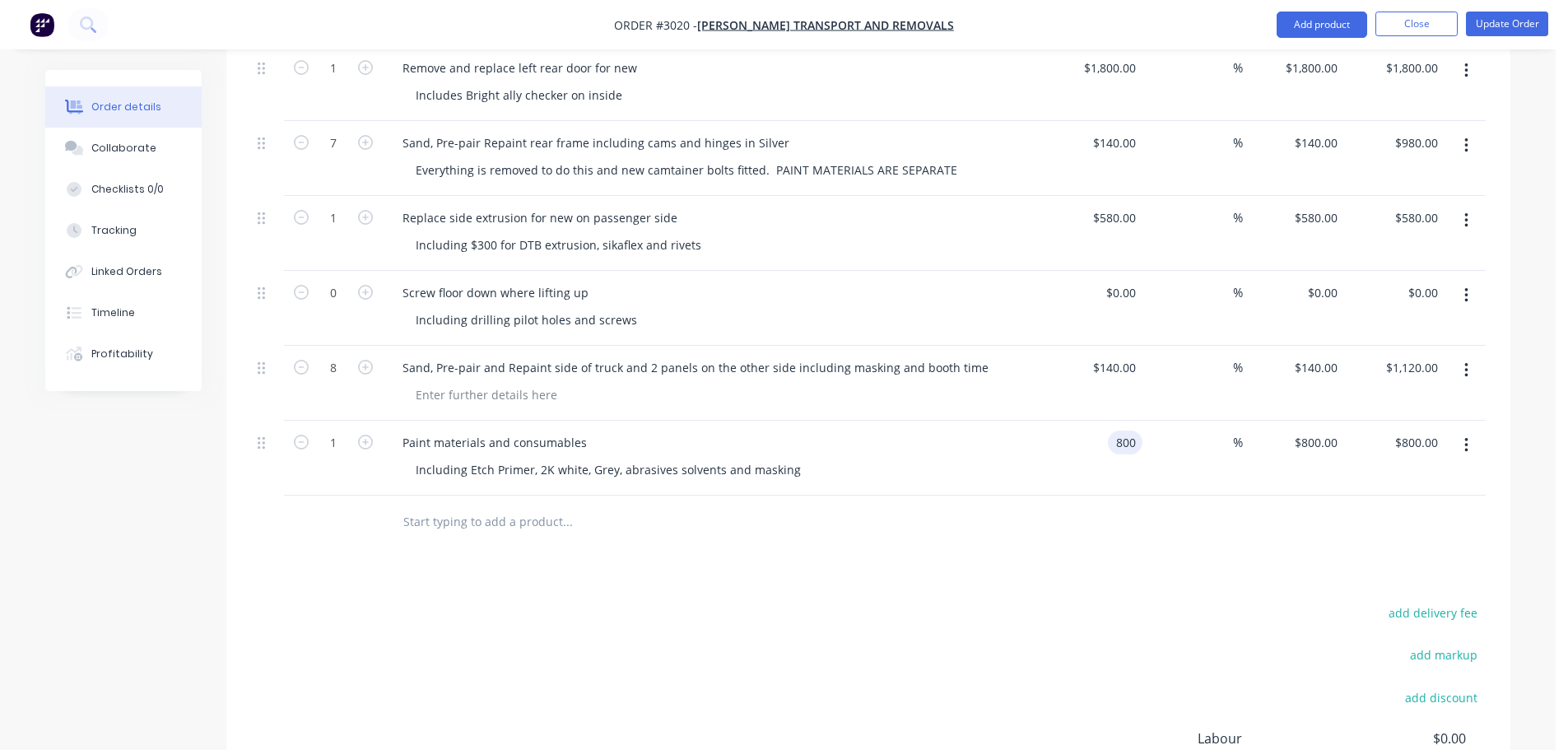
click at [1138, 431] on input "800" at bounding box center [1128, 443] width 28 height 23
type input "$200.00"
click at [998, 496] on div at bounding box center [869, 522] width 1235 height 53
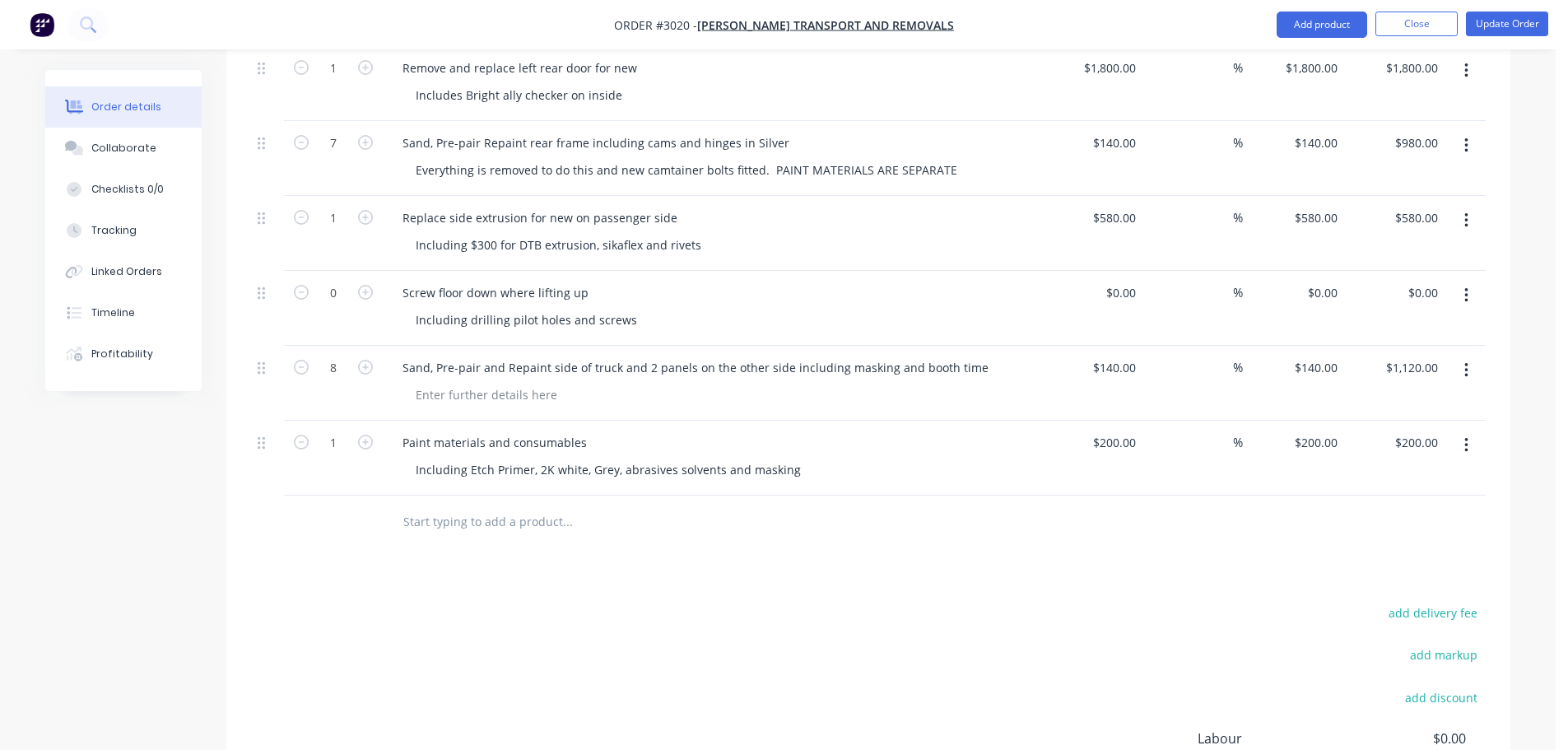
click at [597, 521] on div at bounding box center [679, 522] width 593 height 53
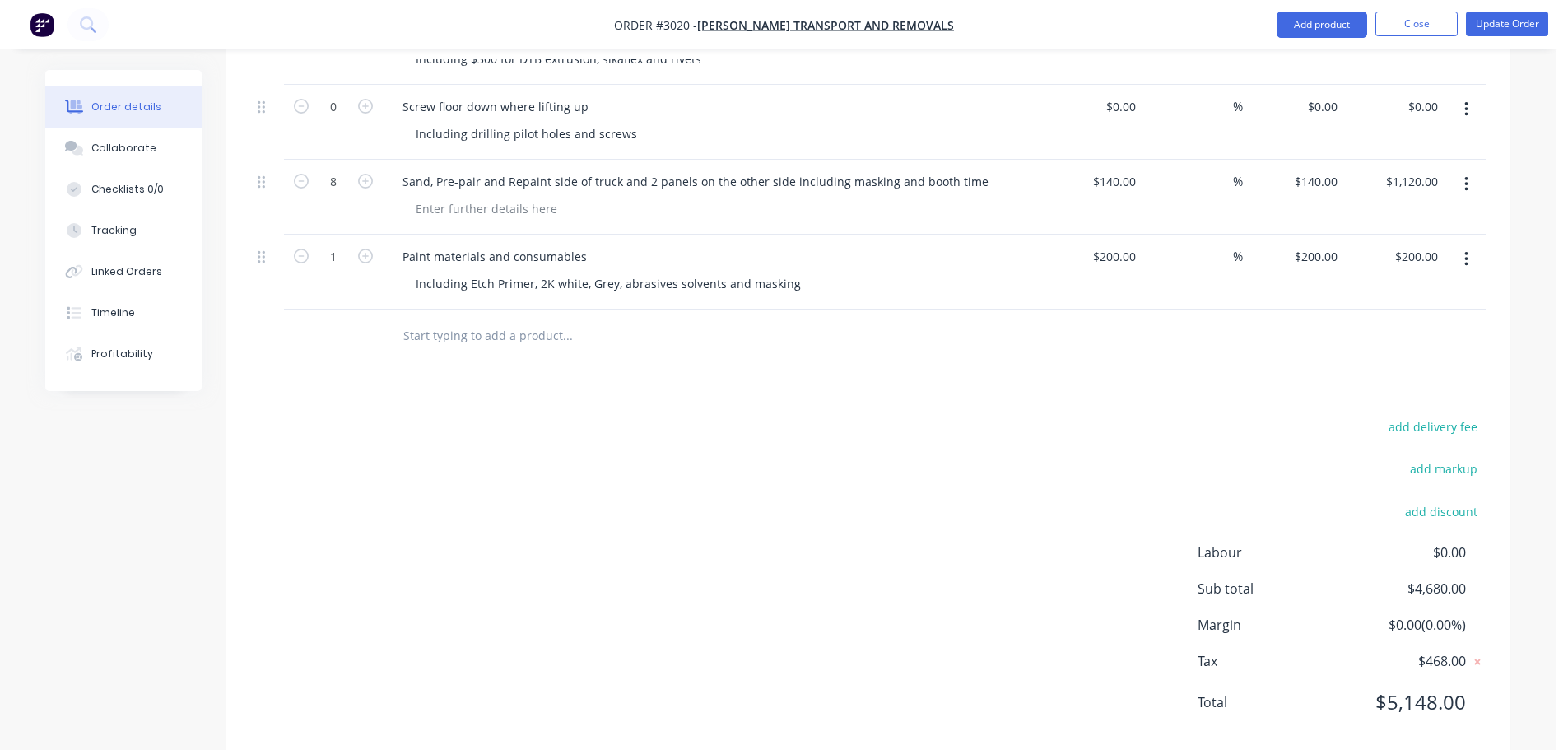
scroll to position [855, 0]
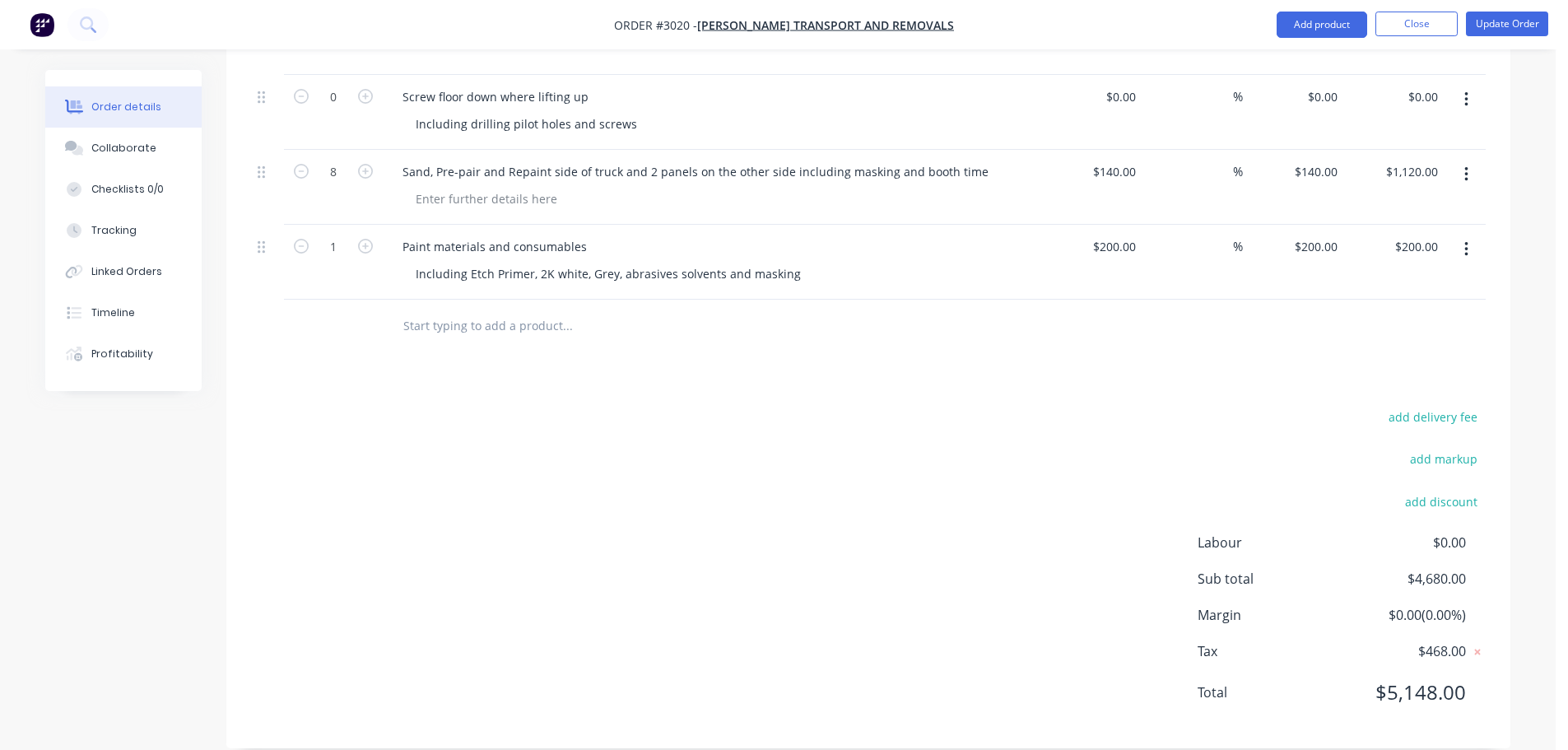
click at [1471, 160] on button "button" at bounding box center [1466, 174] width 39 height 30
click at [1373, 305] on div "Delete" at bounding box center [1408, 316] width 127 height 23
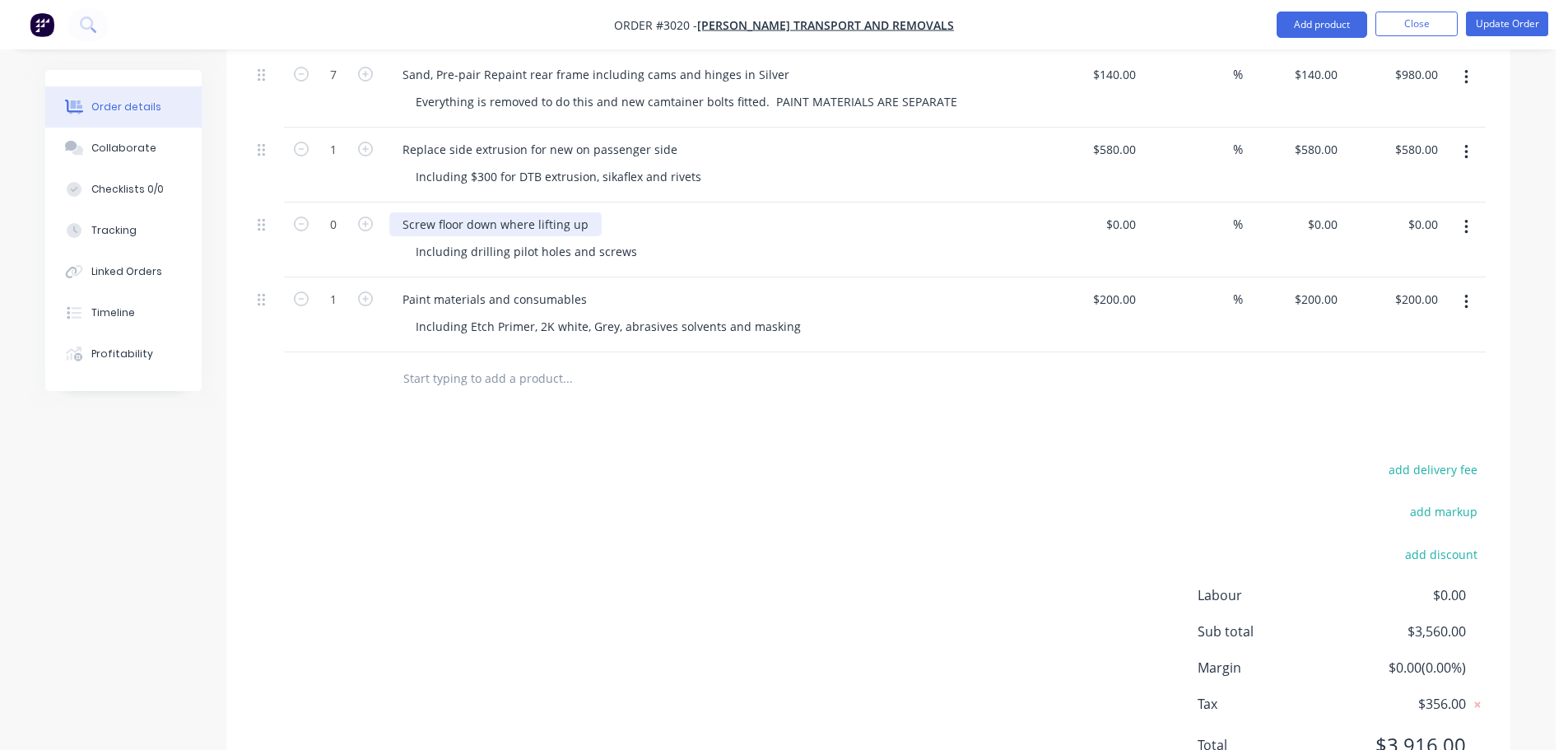
scroll to position [698, 0]
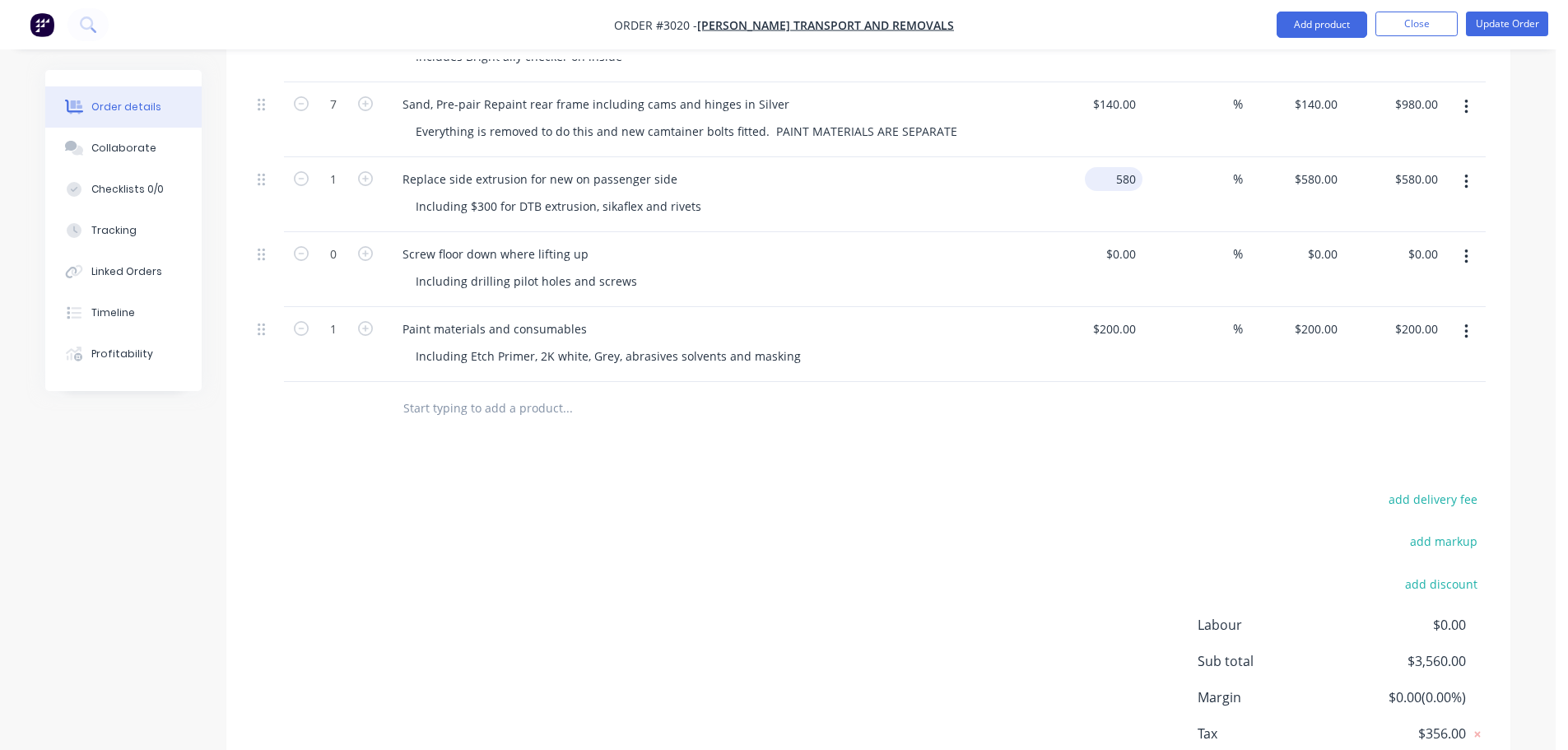
click at [1137, 167] on input "580" at bounding box center [1117, 178] width 51 height 23
type input "$580.00"
click at [447, 167] on div "Replace side extrusion for new on passenger side" at bounding box center [540, 178] width 301 height 23
drag, startPoint x: 449, startPoint y: 157, endPoint x: 401, endPoint y: 157, distance: 48.0
click at [401, 167] on div "Replace side extrusion for new on passenger side" at bounding box center [540, 178] width 301 height 23
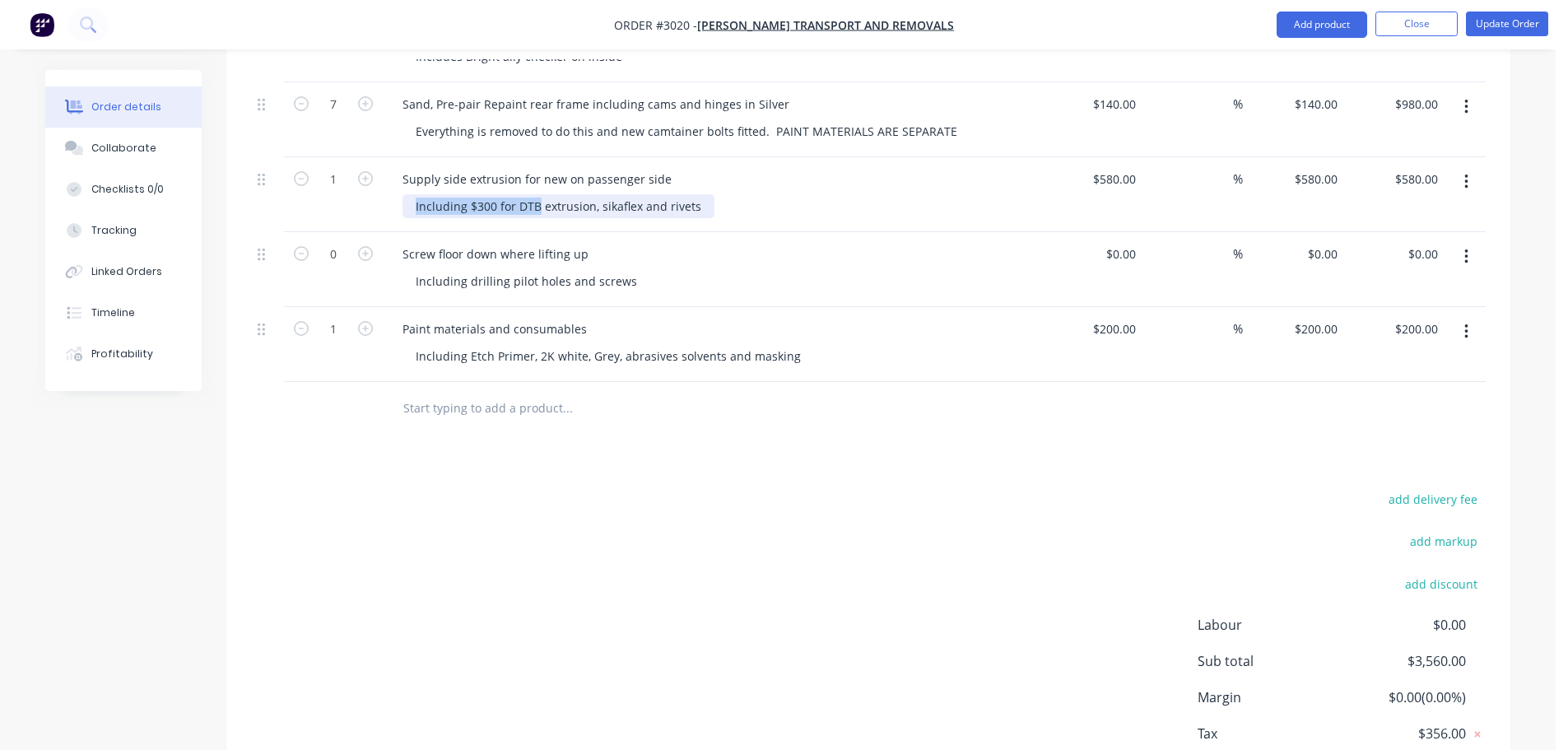
drag, startPoint x: 415, startPoint y: 184, endPoint x: 700, endPoint y: 185, distance: 285.0
click at [700, 195] on div "Including $300 for DTB extrusion, sikaflex and rivets" at bounding box center [559, 206] width 312 height 23
click at [719, 195] on div "Including $300 for DTB extrusion, sikaflex and rivets" at bounding box center [719, 206] width 633 height 23
drag, startPoint x: 708, startPoint y: 181, endPoint x: 687, endPoint y: 186, distance: 21.6
click at [687, 195] on div "Including $300 for DTB extrusion, sikaflex and rivets" at bounding box center [719, 206] width 633 height 23
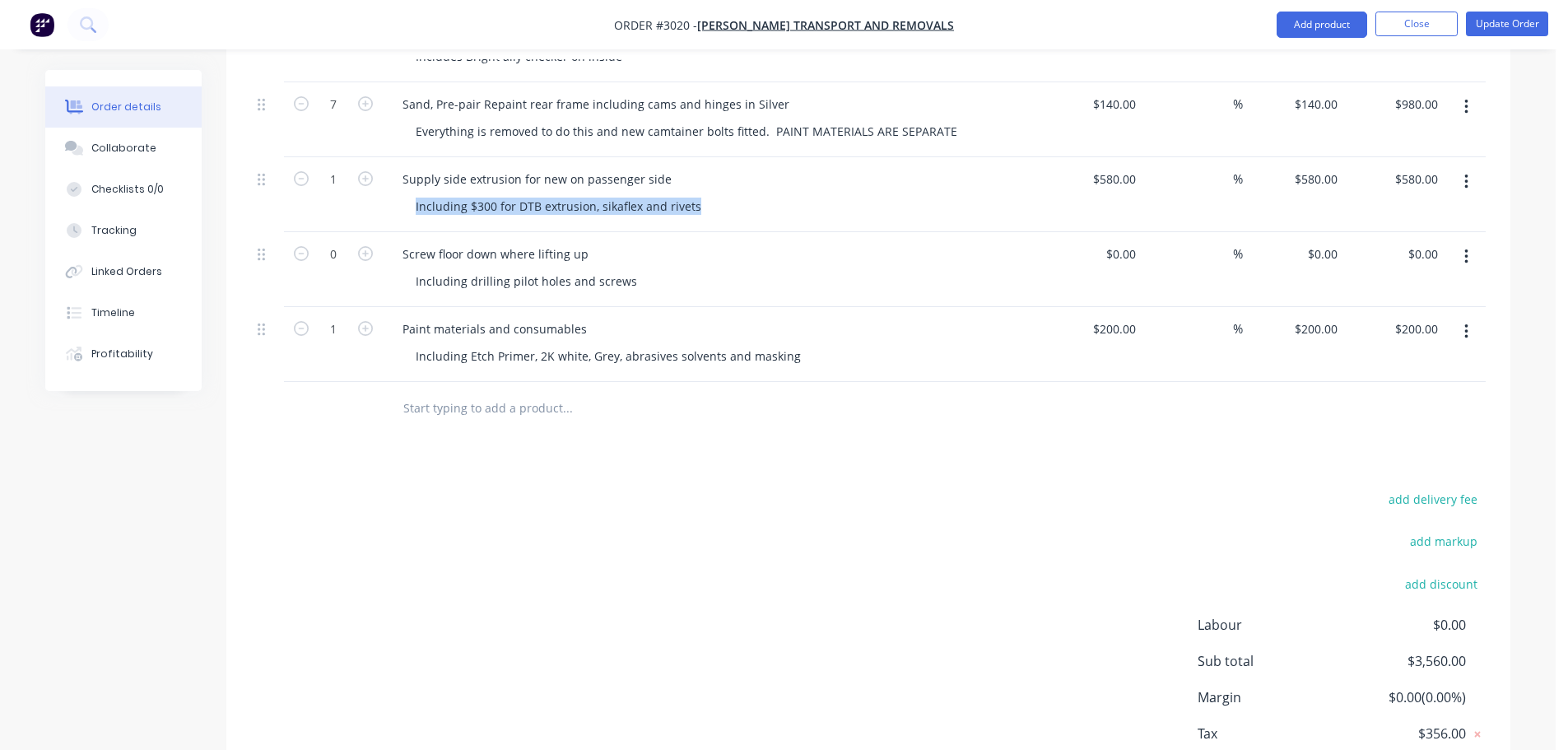
click at [715, 195] on div "Including $300 for DTB extrusion, sikaflex and rivets" at bounding box center [719, 206] width 633 height 23
click at [711, 195] on div "Including $300 for DTB extrusion, sikaflex and rivets" at bounding box center [719, 206] width 633 height 23
click at [707, 195] on div "Including $300 for DTB extrusion, sikaflex and rivets" at bounding box center [719, 206] width 633 height 23
click at [706, 195] on div "Including $300 for DTB extrusion, sikaflex and rivets" at bounding box center [559, 206] width 312 height 23
drag, startPoint x: 676, startPoint y: 188, endPoint x: 415, endPoint y: 188, distance: 261.0
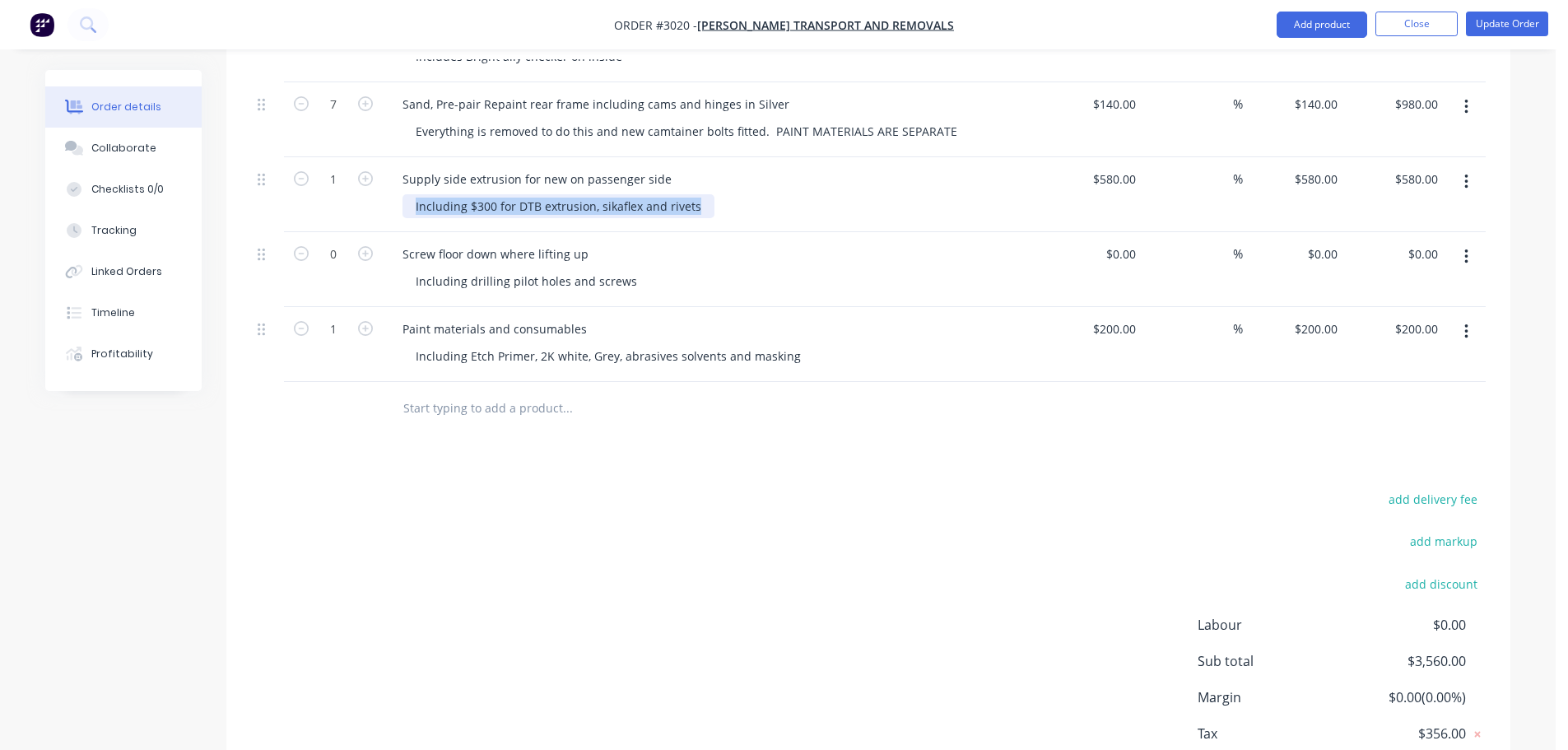
click at [415, 195] on div "Including $300 for DTB extrusion, sikaflex and rivets" at bounding box center [559, 206] width 312 height 23
click at [692, 195] on div at bounding box center [719, 206] width 633 height 23
click at [1125, 167] on input "580" at bounding box center [1128, 178] width 28 height 23
type input "$300.00"
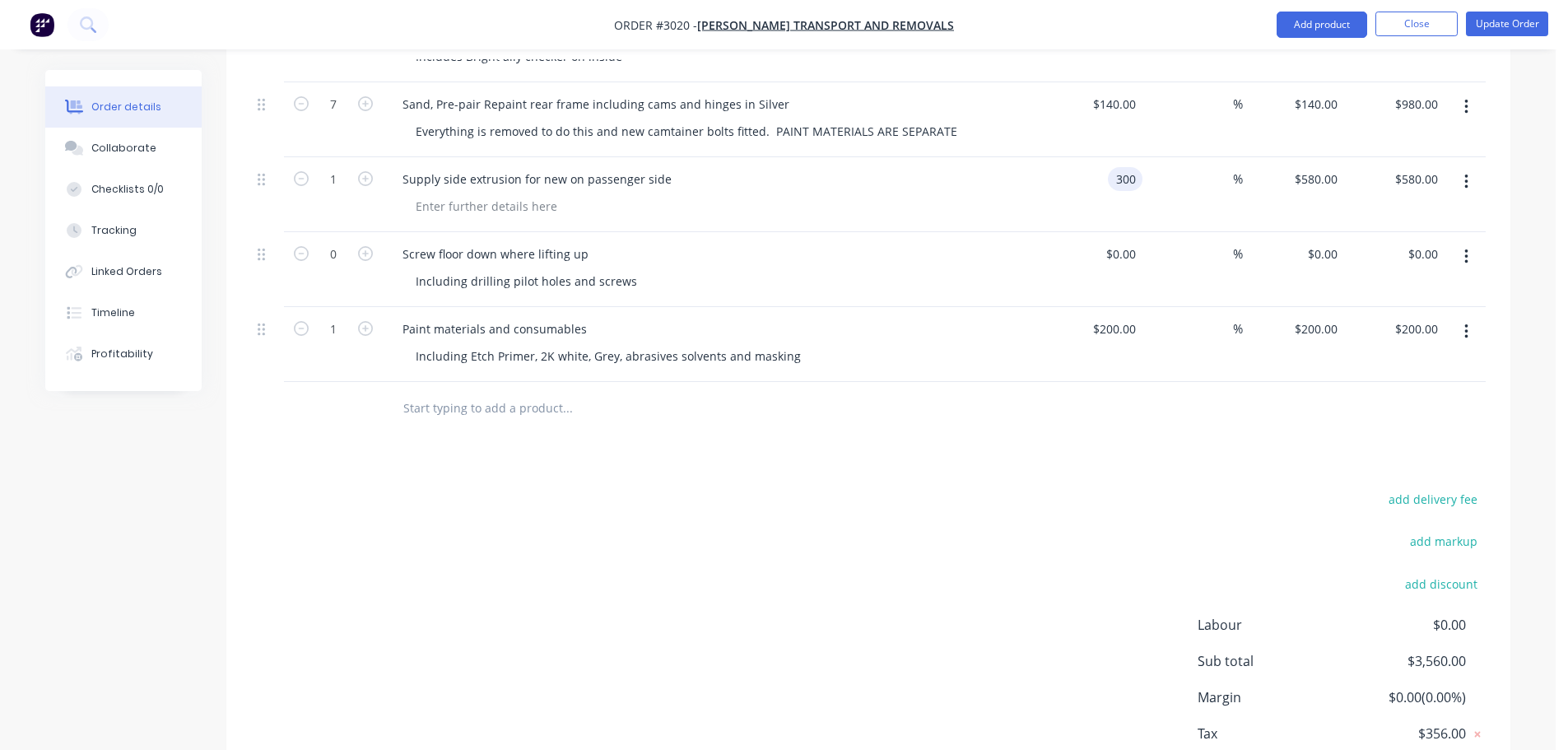
type input "$300.00"
click at [595, 195] on div at bounding box center [719, 206] width 633 height 23
